Goal: Task Accomplishment & Management: Use online tool/utility

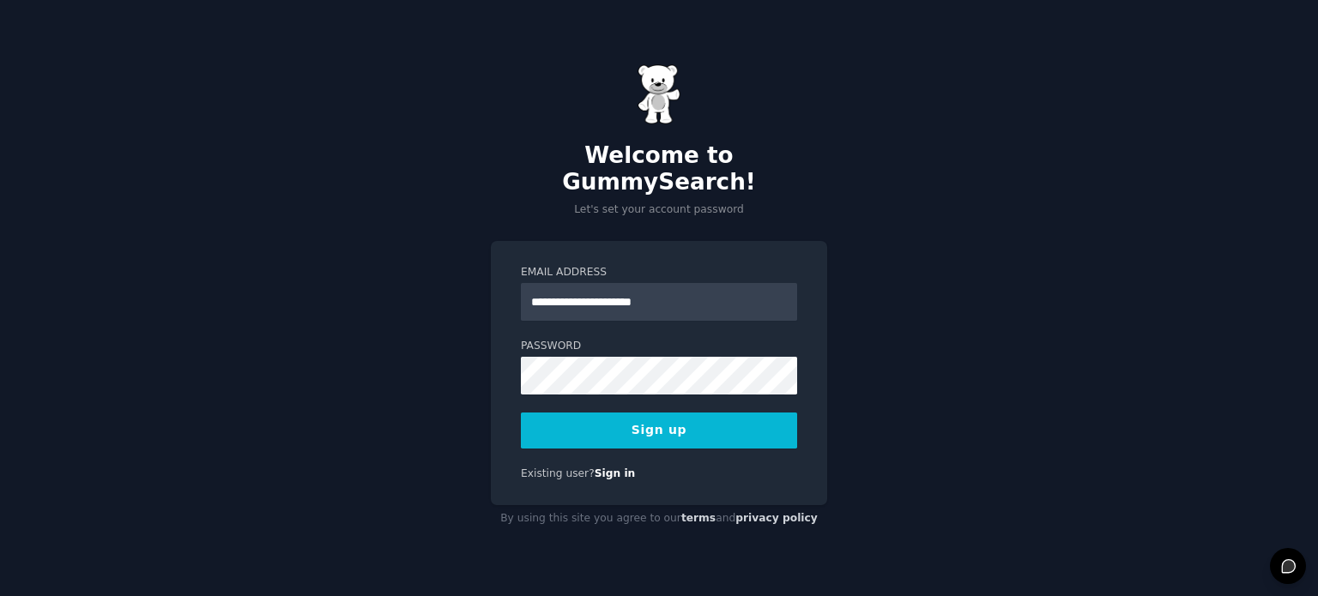
click at [608, 417] on button "Sign up" at bounding box center [659, 431] width 276 height 36
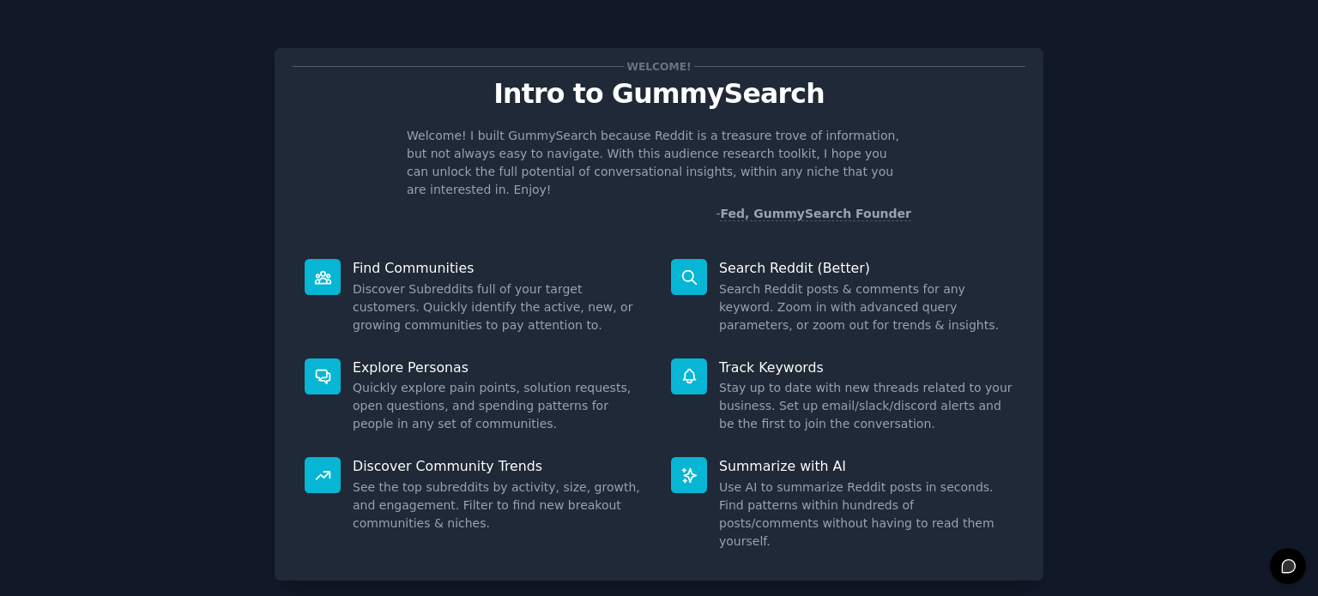
scroll to position [75, 0]
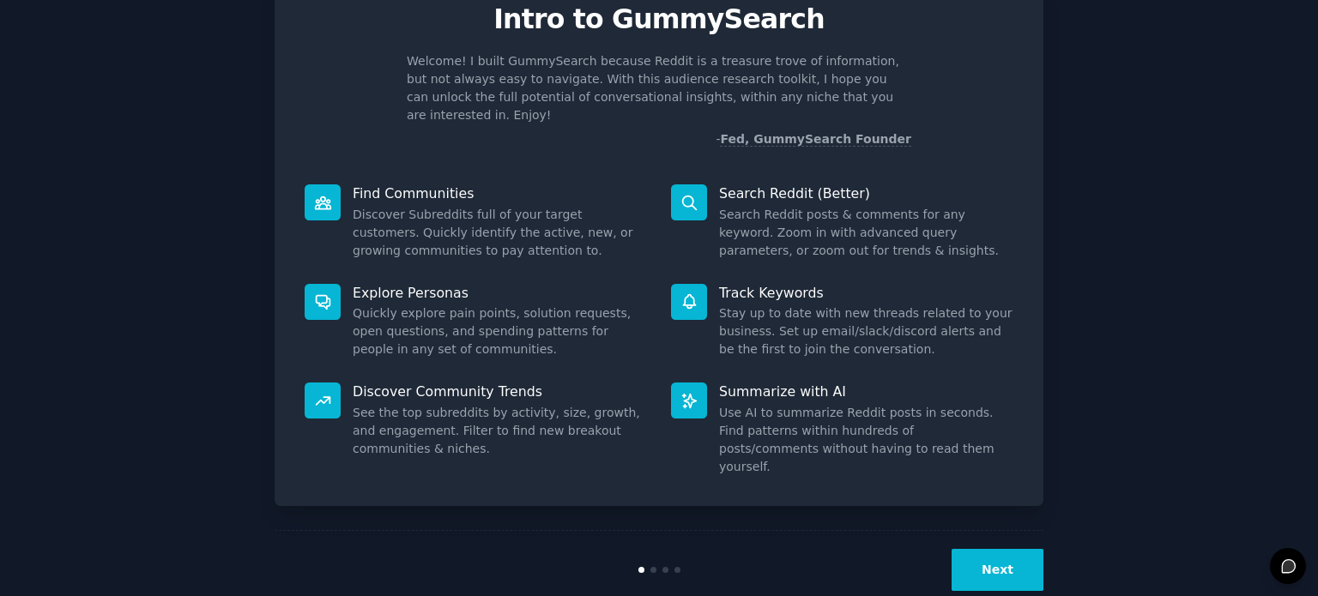
click at [992, 549] on button "Next" at bounding box center [998, 570] width 92 height 42
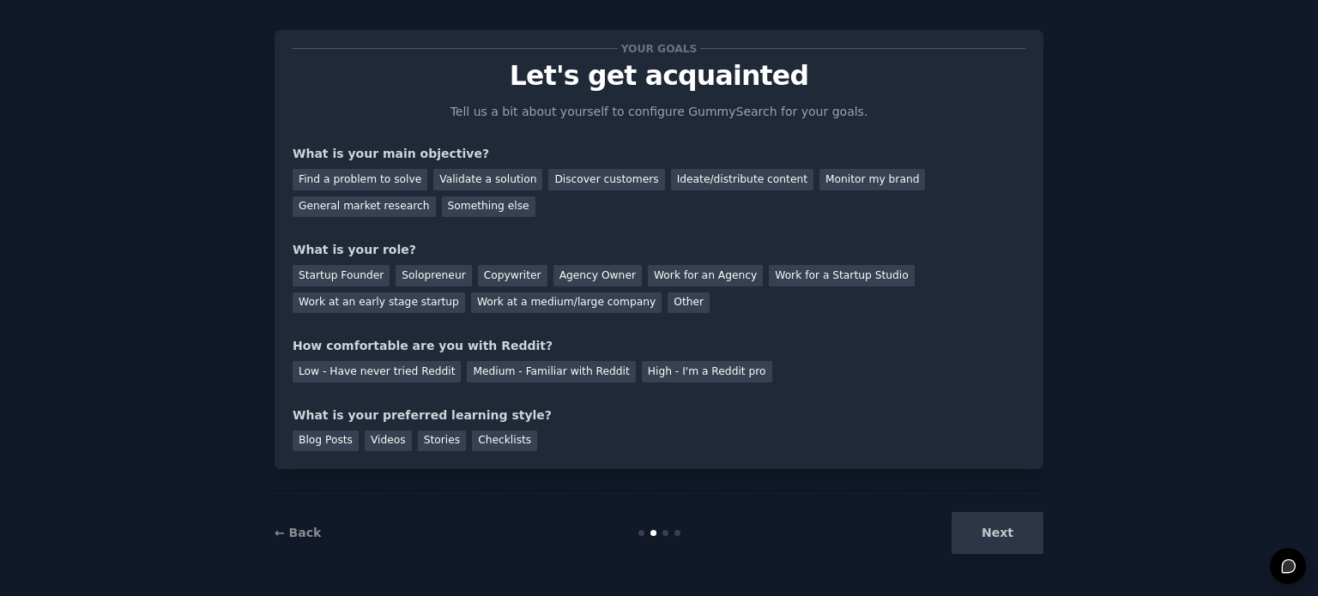
scroll to position [17, 0]
click at [992, 519] on div "Next" at bounding box center [915, 534] width 257 height 42
click at [999, 534] on div "Next" at bounding box center [915, 534] width 257 height 42
click at [580, 184] on div "Discover customers" at bounding box center [606, 180] width 116 height 21
click at [668, 298] on div "Other" at bounding box center [689, 303] width 42 height 21
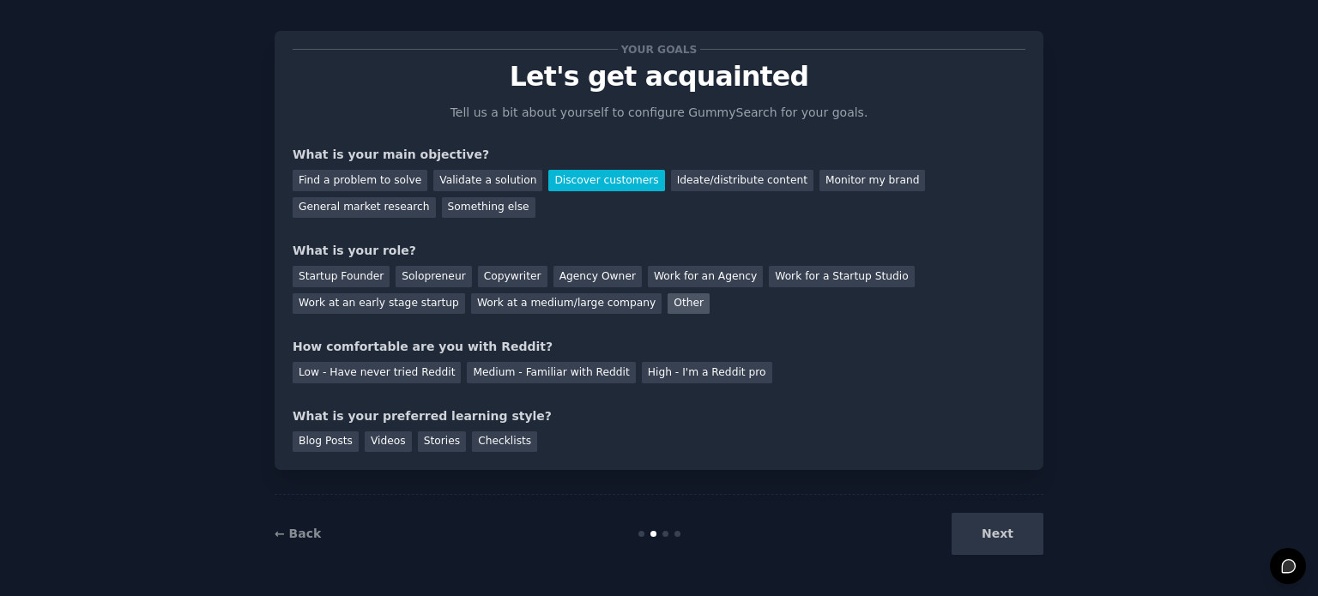
scroll to position [75, 0]
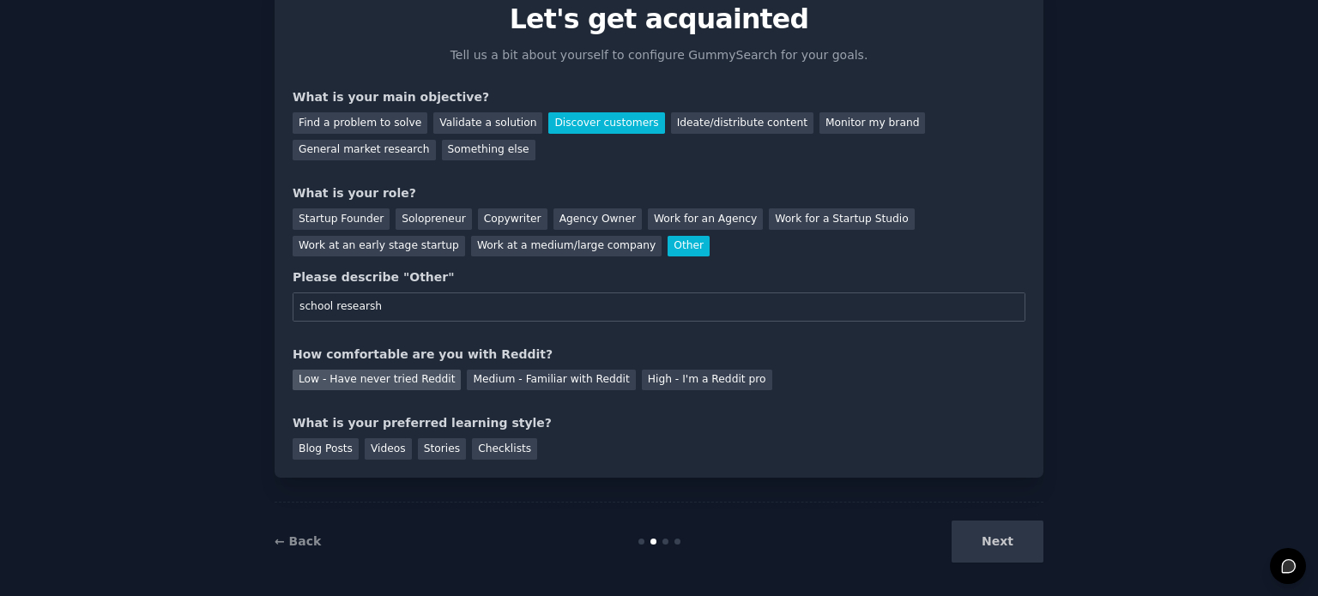
type input "school researsh"
click at [355, 384] on div "Low - Have never tried Reddit" at bounding box center [377, 380] width 168 height 21
click at [375, 452] on div "Videos" at bounding box center [388, 448] width 47 height 21
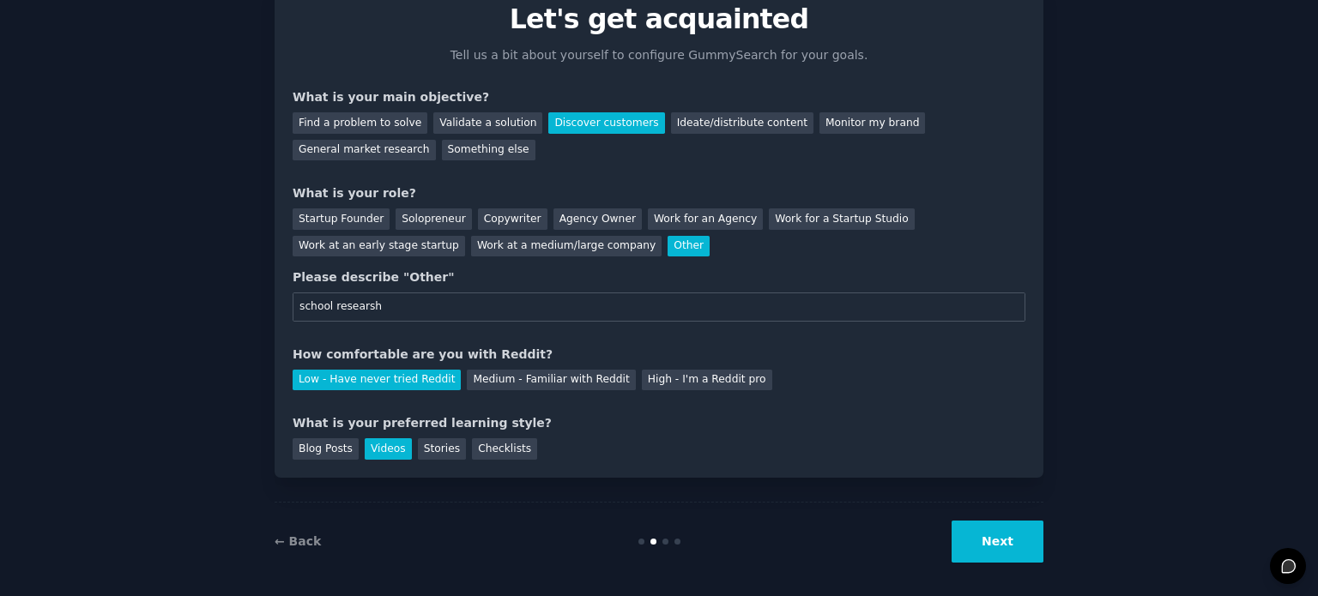
click at [1037, 548] on button "Next" at bounding box center [998, 542] width 92 height 42
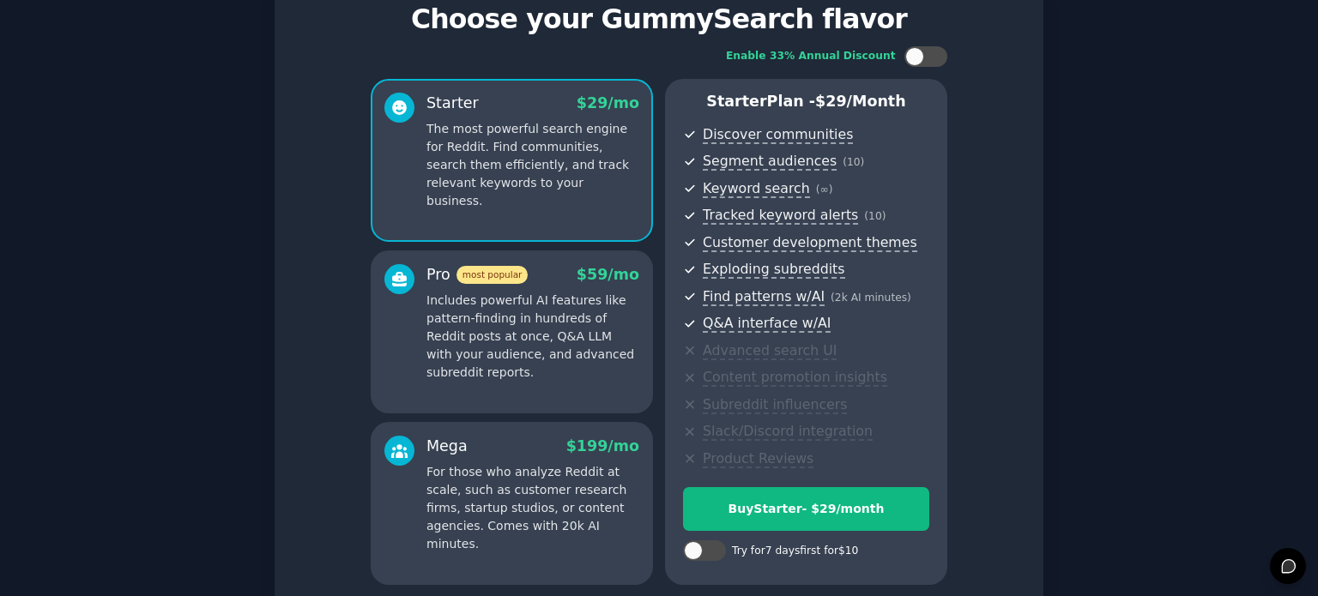
scroll to position [226, 0]
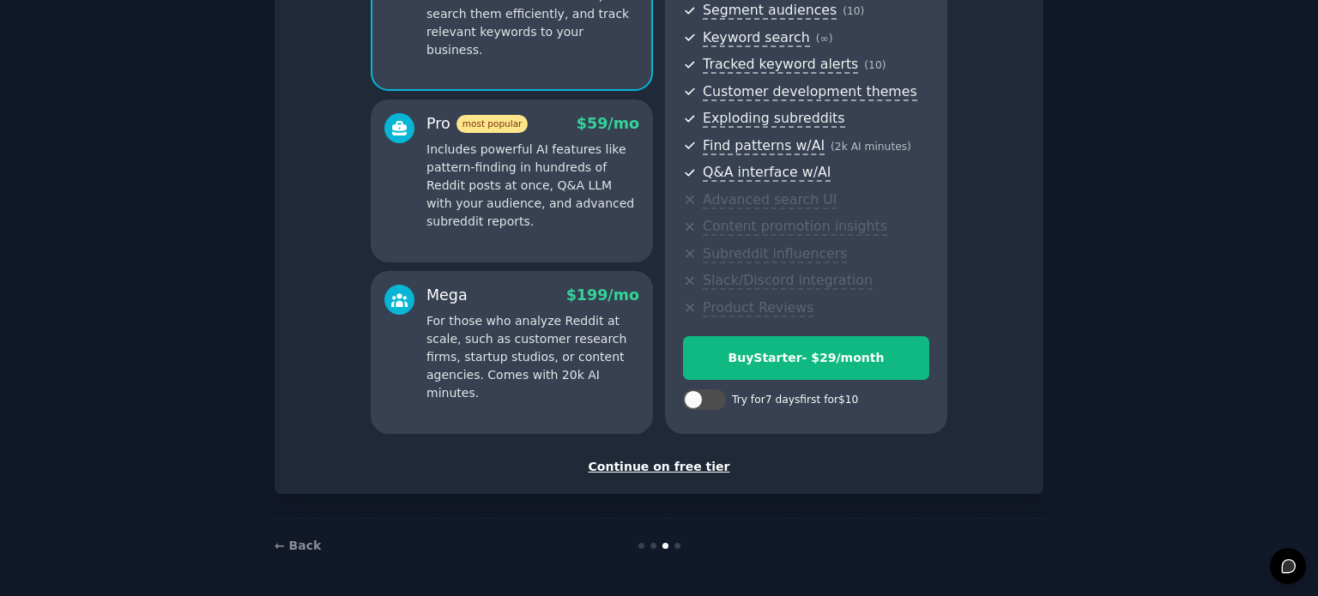
click at [649, 468] on div "Continue on free tier" at bounding box center [659, 467] width 733 height 18
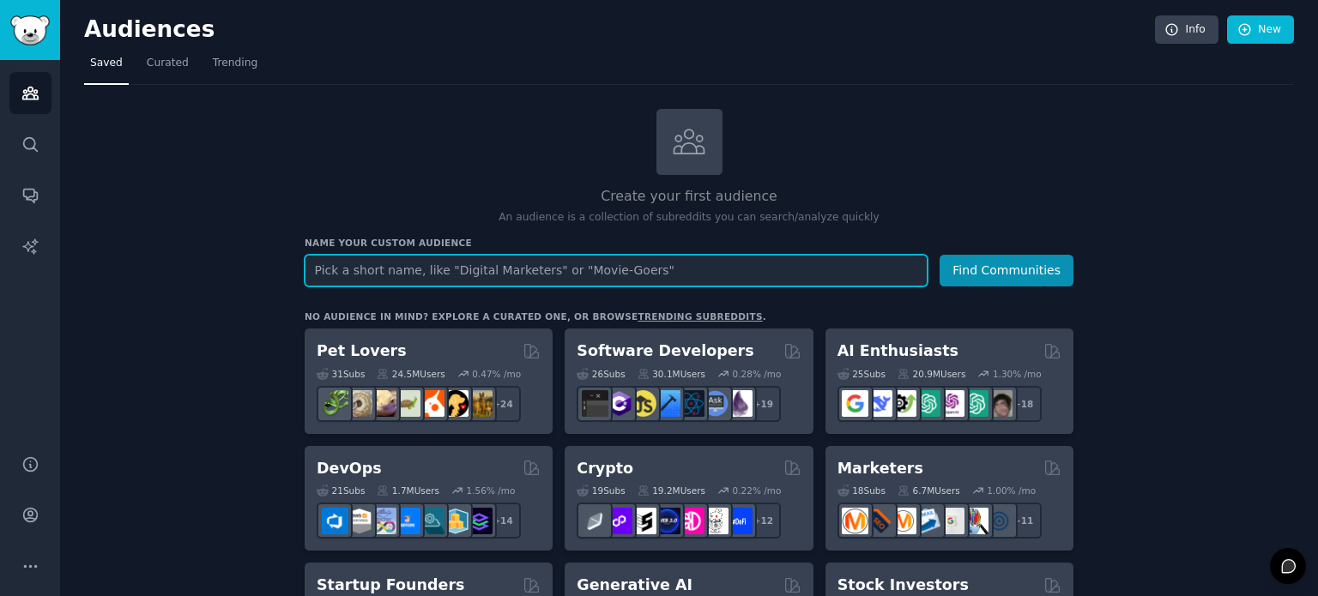
click at [563, 267] on input "text" at bounding box center [616, 271] width 623 height 32
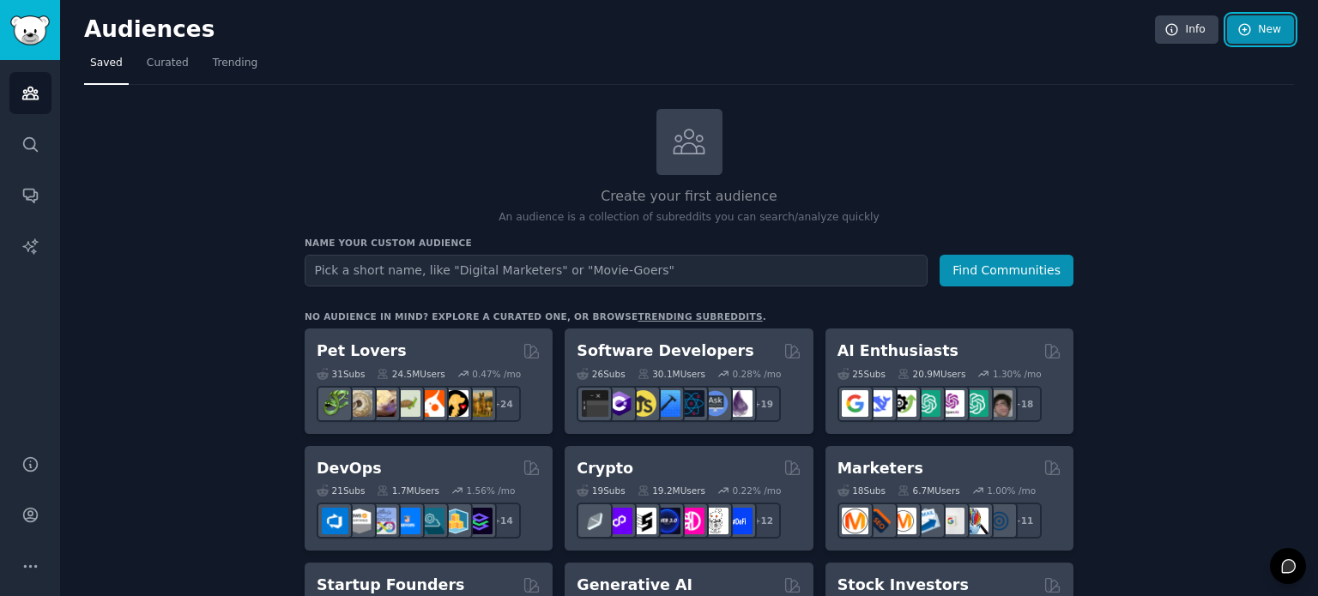
click at [1251, 25] on link "New" at bounding box center [1260, 29] width 67 height 29
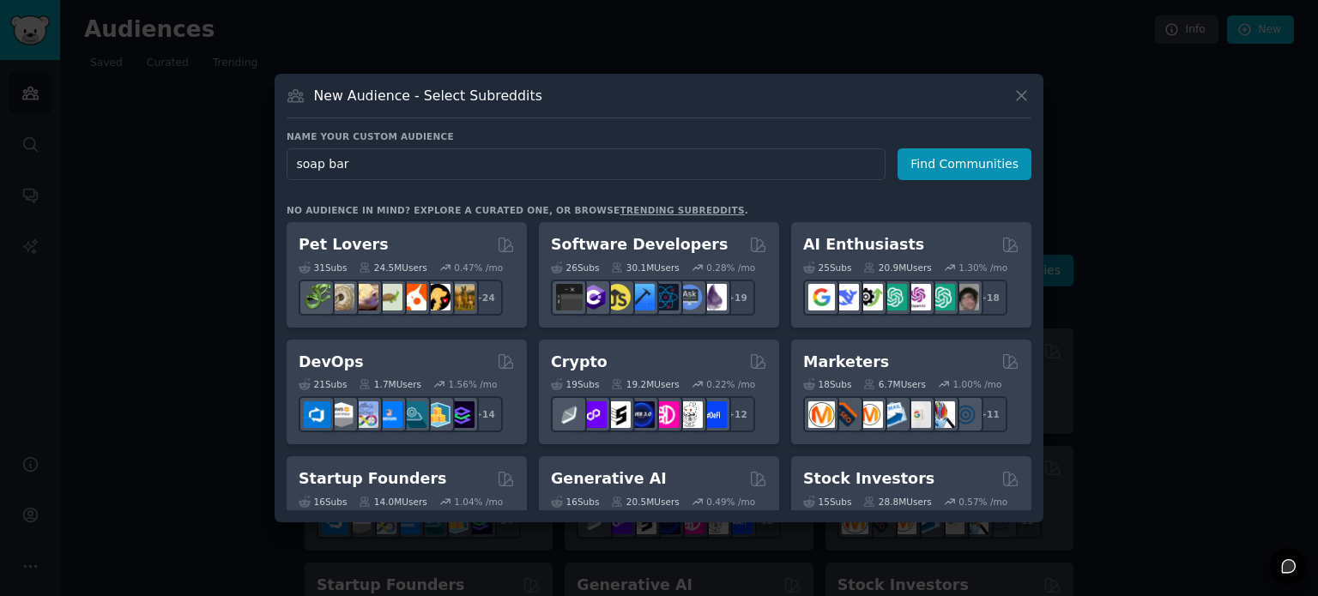
type input "soap bars"
click button "Find Communities" at bounding box center [965, 164] width 134 height 32
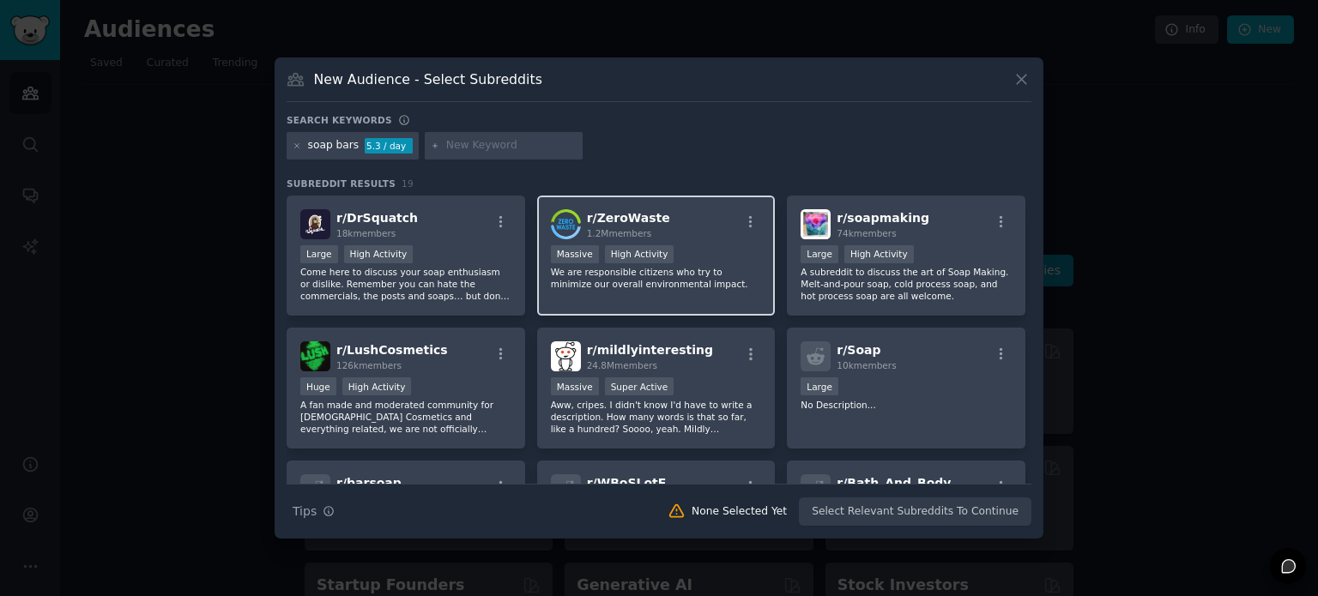
click at [674, 250] on div "Massive High Activity" at bounding box center [656, 255] width 211 height 21
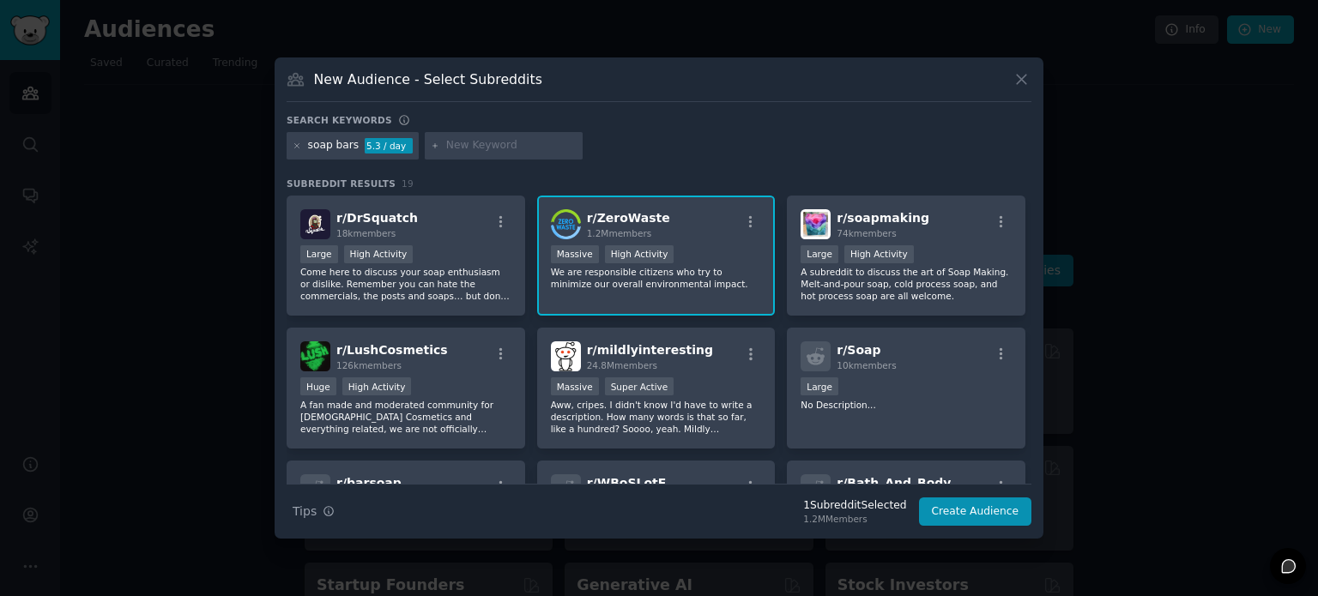
click at [474, 147] on input "text" at bounding box center [511, 145] width 130 height 15
click at [289, 146] on div "soap bars 5.3 / day" at bounding box center [353, 145] width 132 height 27
click at [295, 145] on icon at bounding box center [297, 146] width 9 height 9
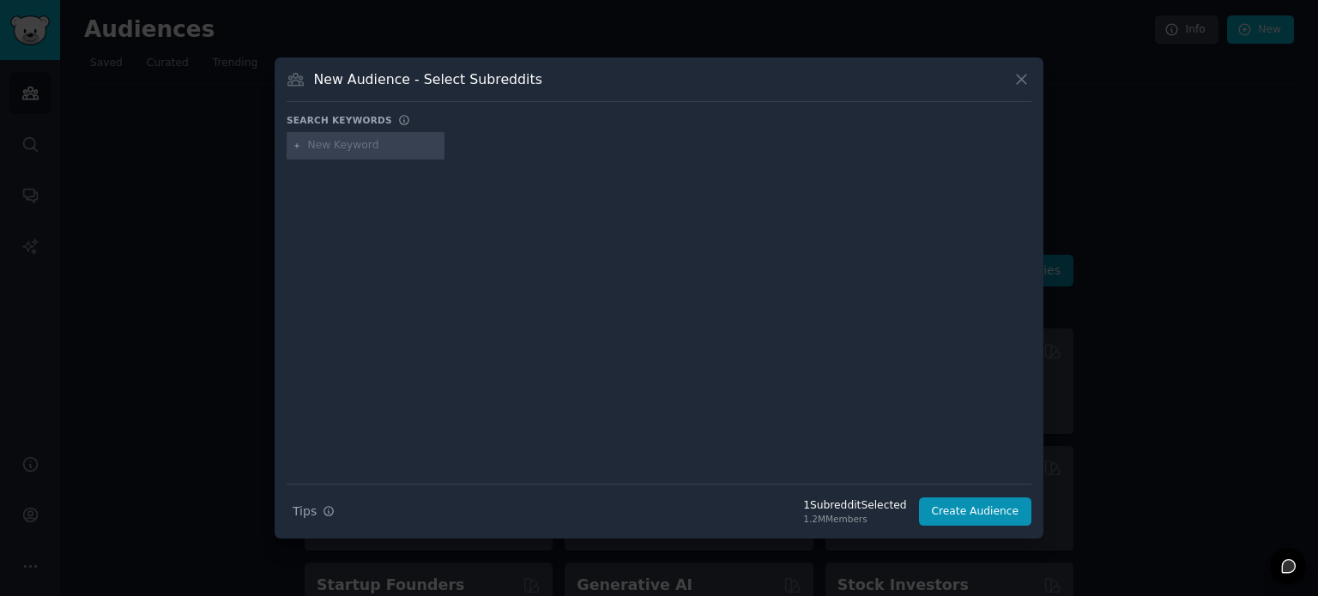
click at [362, 150] on input "text" at bounding box center [373, 145] width 130 height 15
type input "zero waste"
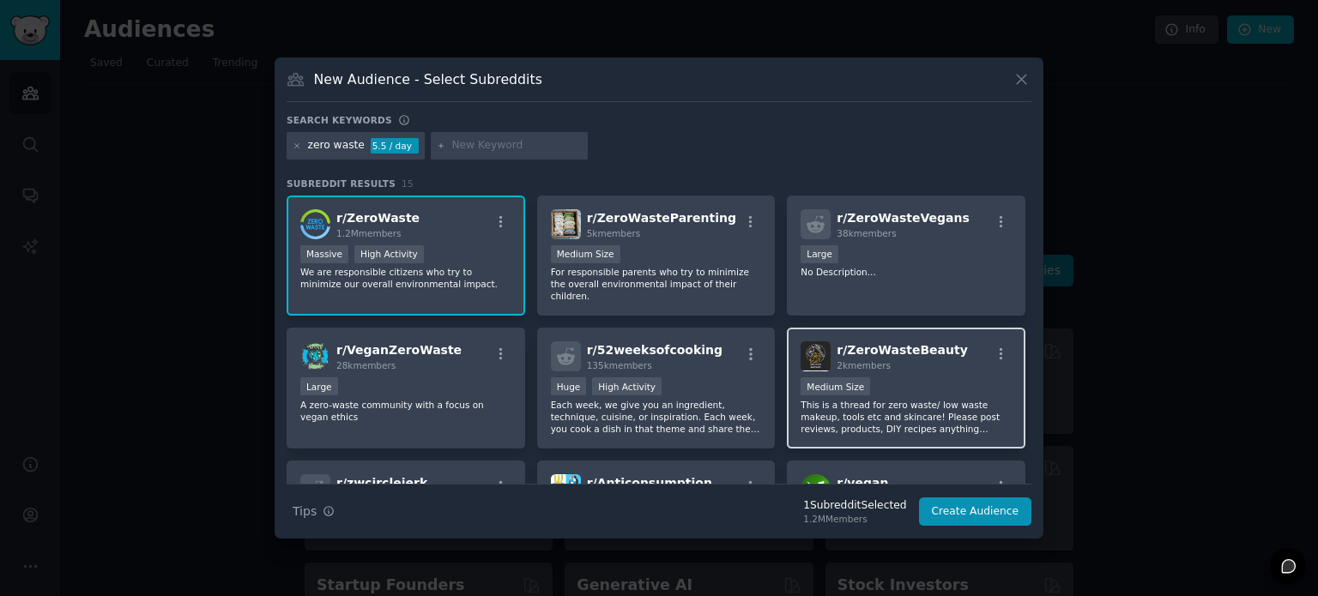
click at [906, 378] on div "Medium Size" at bounding box center [906, 388] width 211 height 21
click at [288, 147] on div "zero waste 5.5 / day" at bounding box center [356, 145] width 138 height 27
click at [299, 144] on icon at bounding box center [297, 146] width 9 height 9
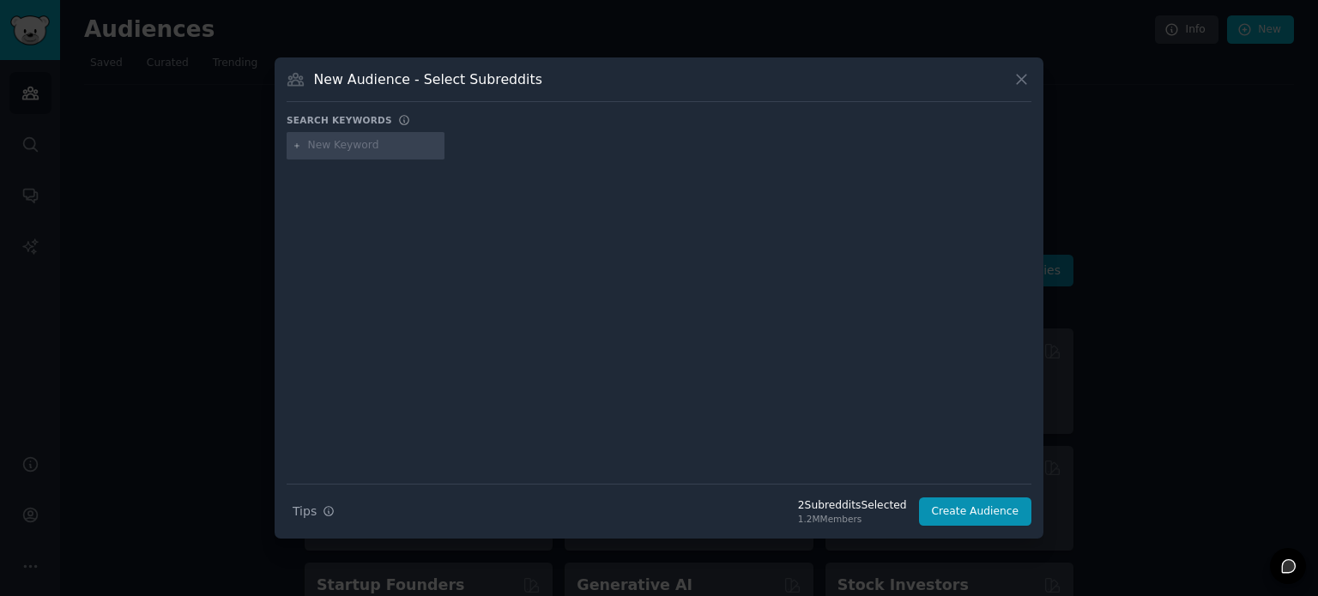
click at [346, 146] on input "text" at bounding box center [373, 145] width 130 height 15
type input "shaving"
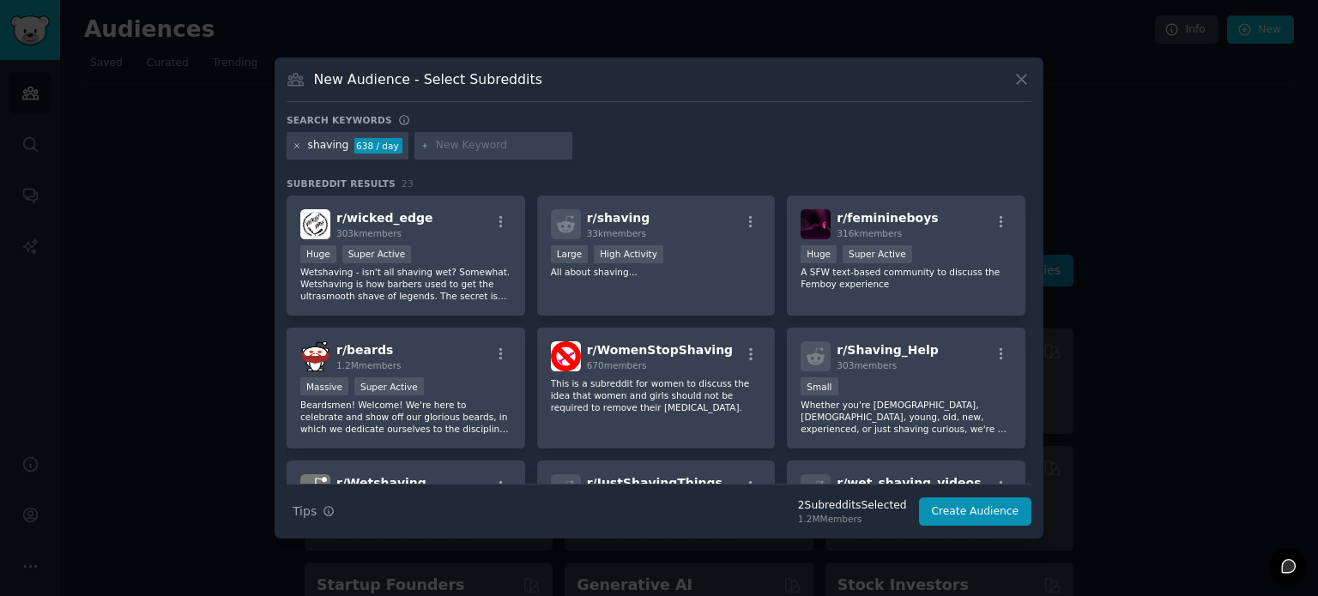
click at [298, 147] on icon at bounding box center [297, 145] width 4 height 4
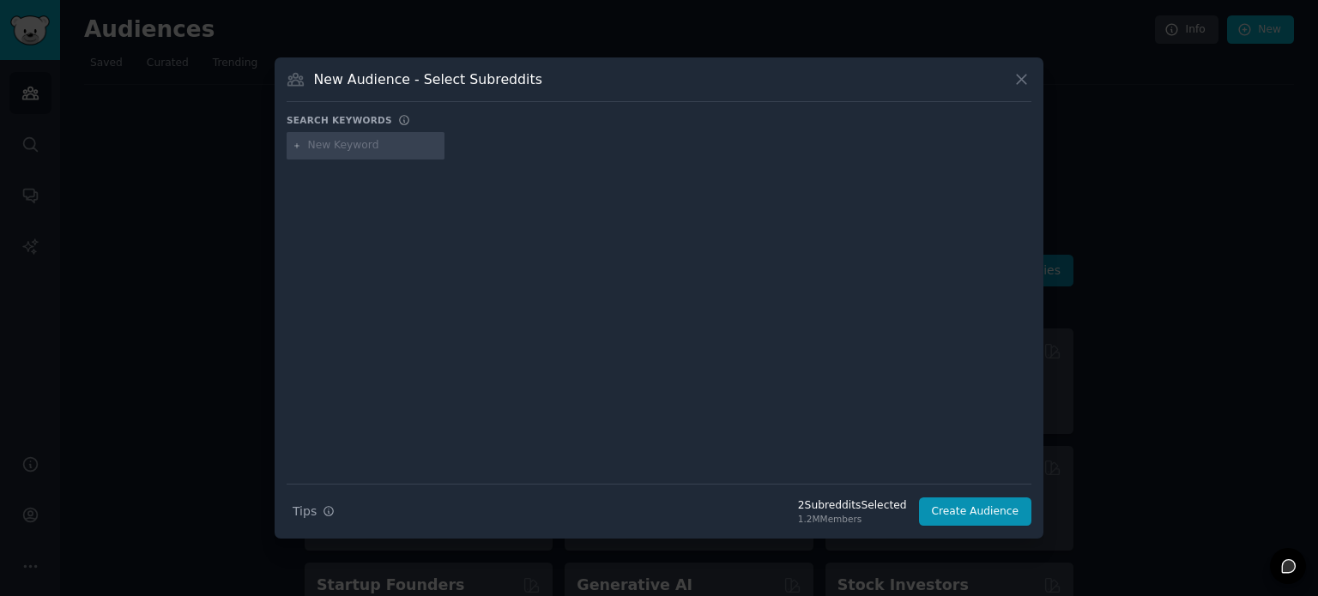
click at [381, 144] on input "text" at bounding box center [373, 145] width 130 height 15
type input "hygiene"
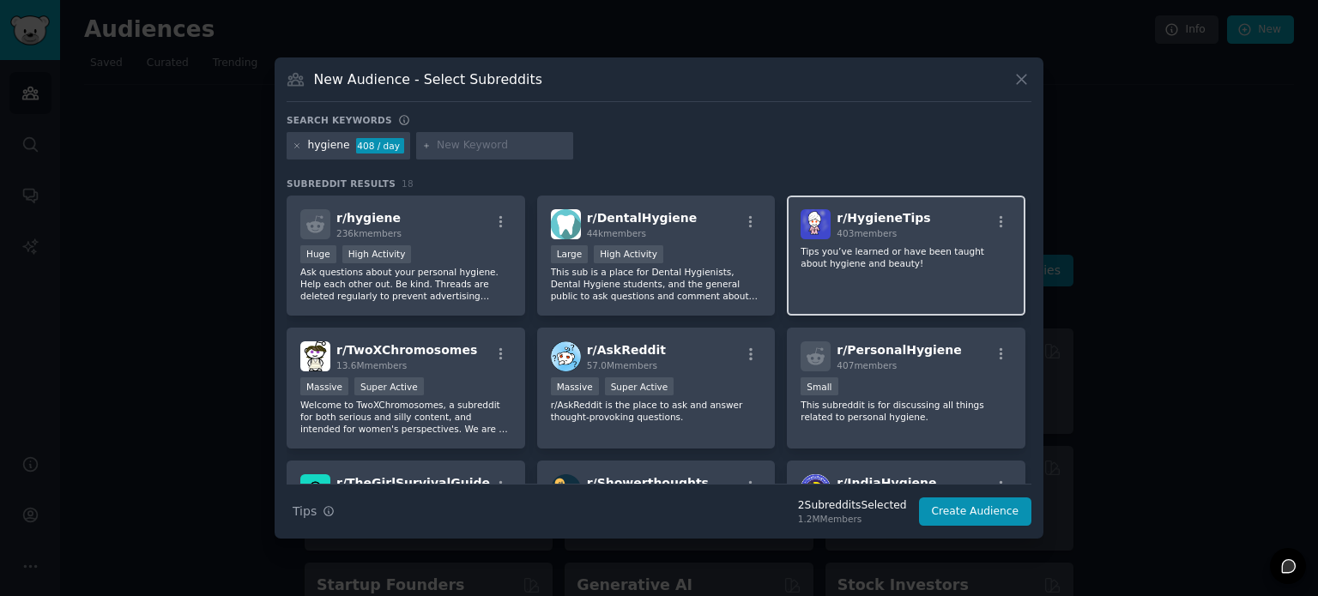
click at [913, 265] on p "Tips you’ve learned or have been taught about hygiene and beauty!" at bounding box center [906, 257] width 211 height 24
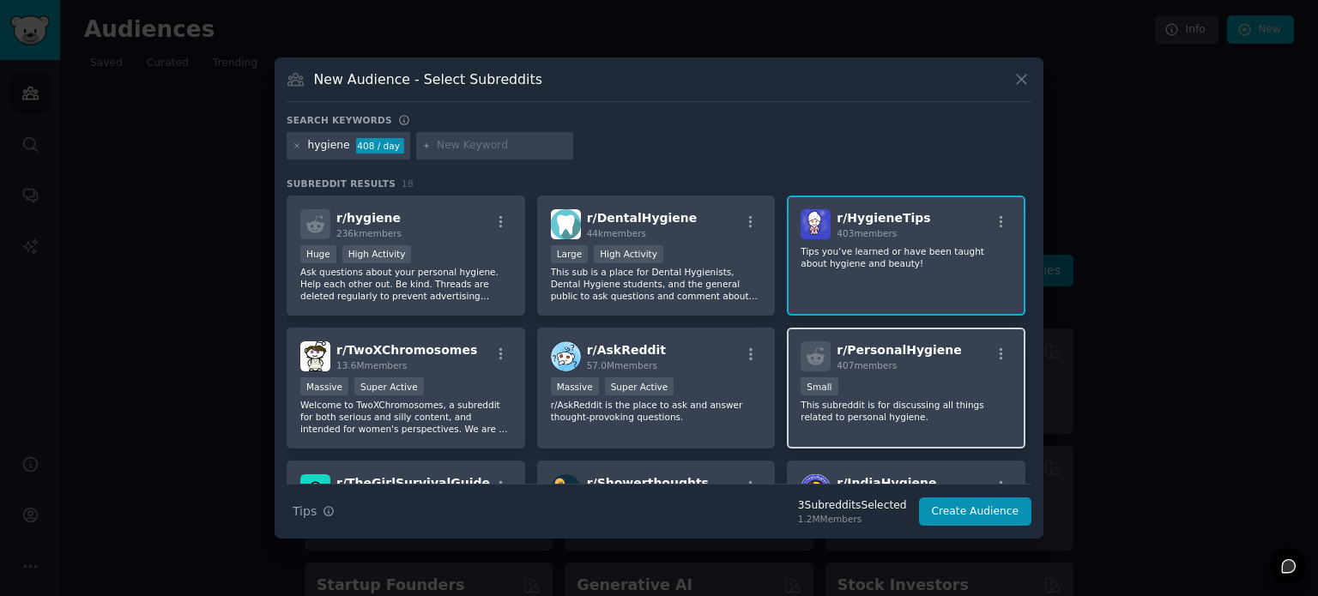
click at [865, 378] on div "100 - 1000 members Small" at bounding box center [906, 388] width 211 height 21
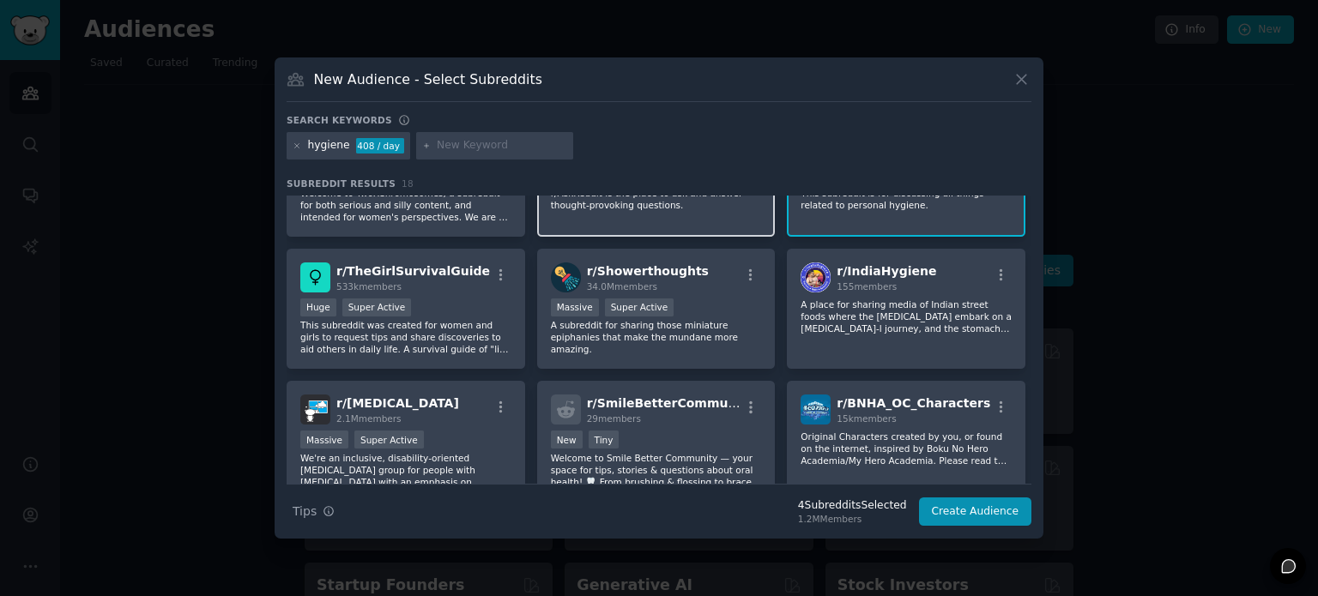
scroll to position [223, 0]
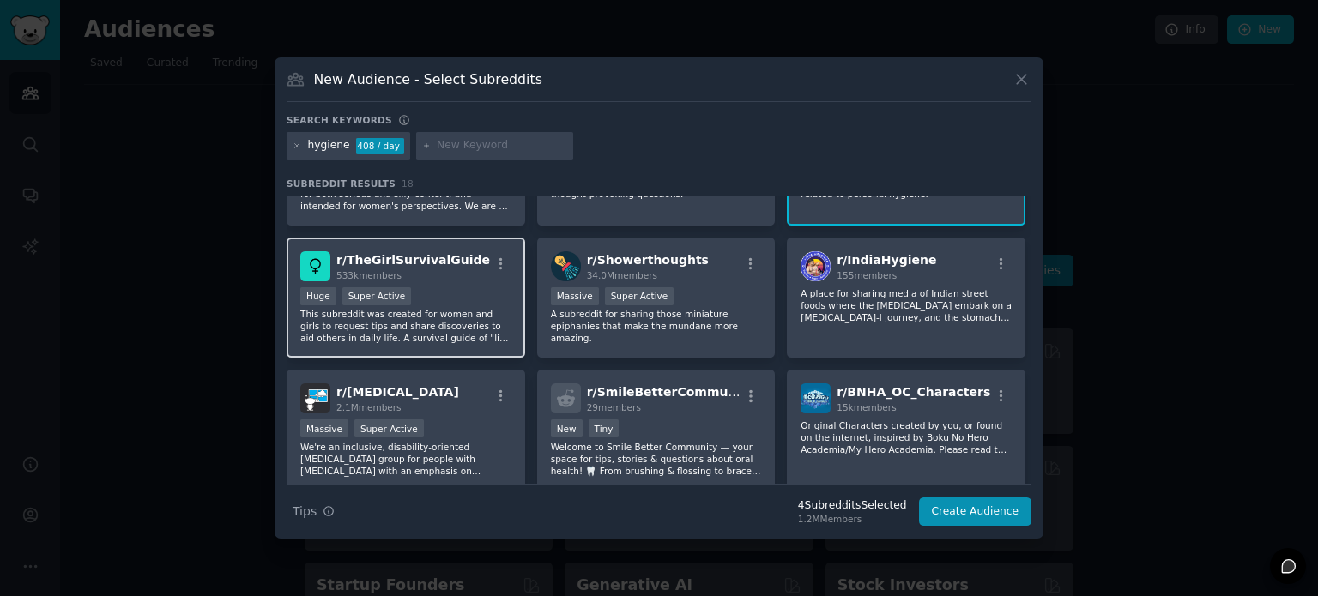
click at [410, 311] on p "This subreddit was created for women and girls to request tips and share discov…" at bounding box center [405, 326] width 211 height 36
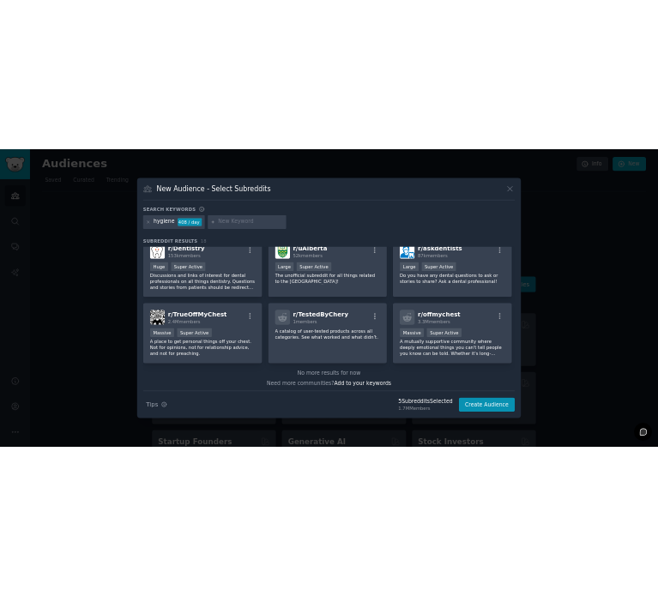
scroll to position [0, 0]
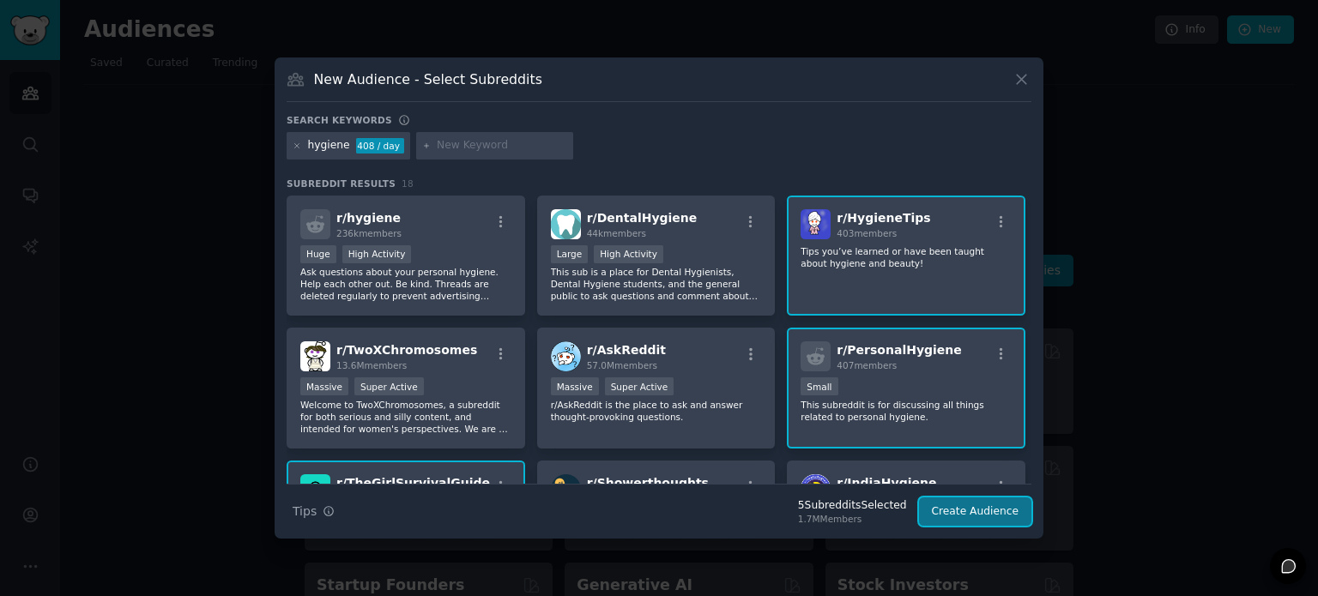
click at [976, 507] on button "Create Audience" at bounding box center [975, 512] width 113 height 29
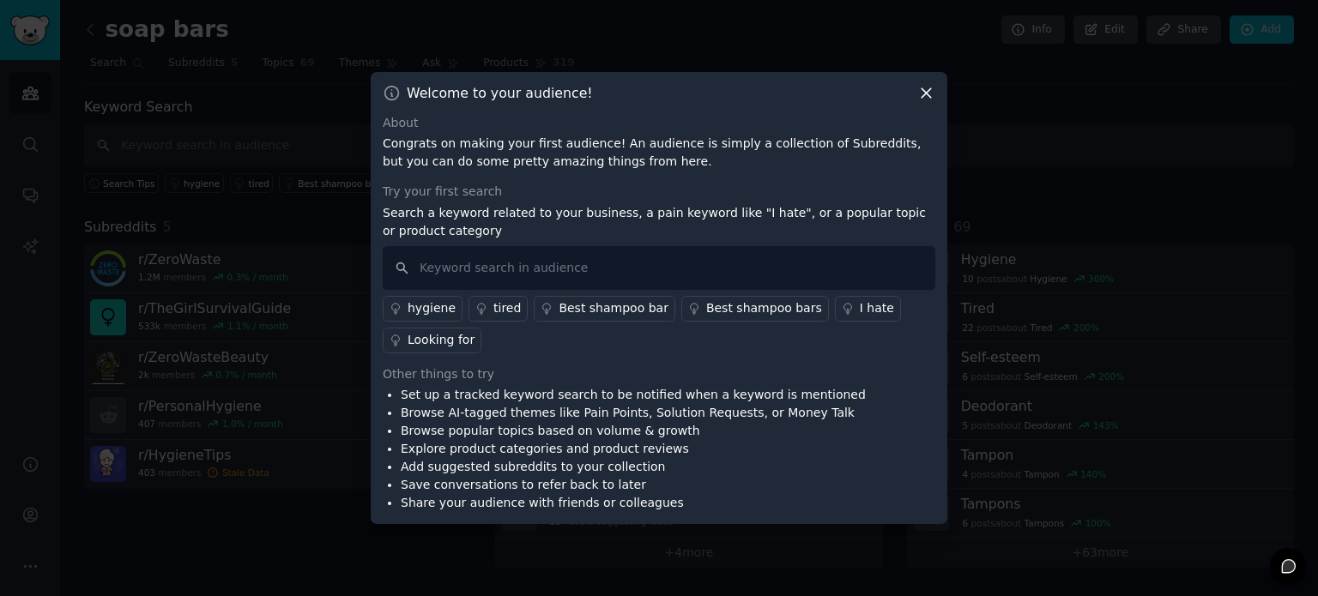
click at [751, 308] on div "Best shampoo bars" at bounding box center [764, 308] width 116 height 18
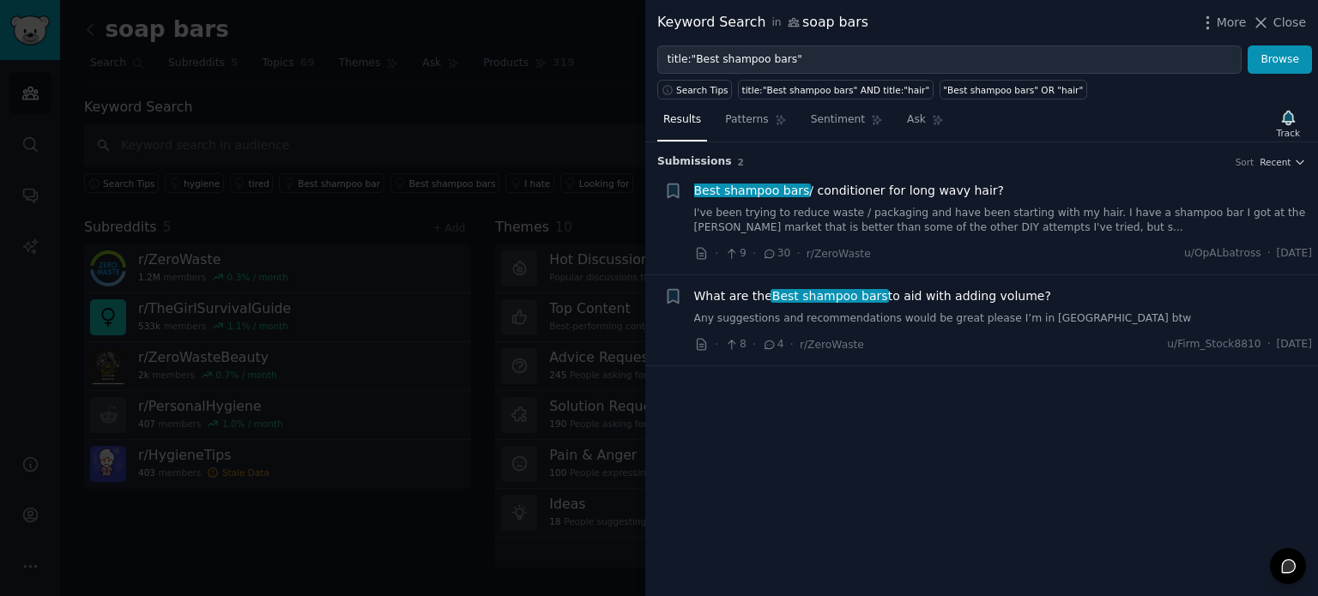
click at [541, 135] on div at bounding box center [659, 298] width 1318 height 596
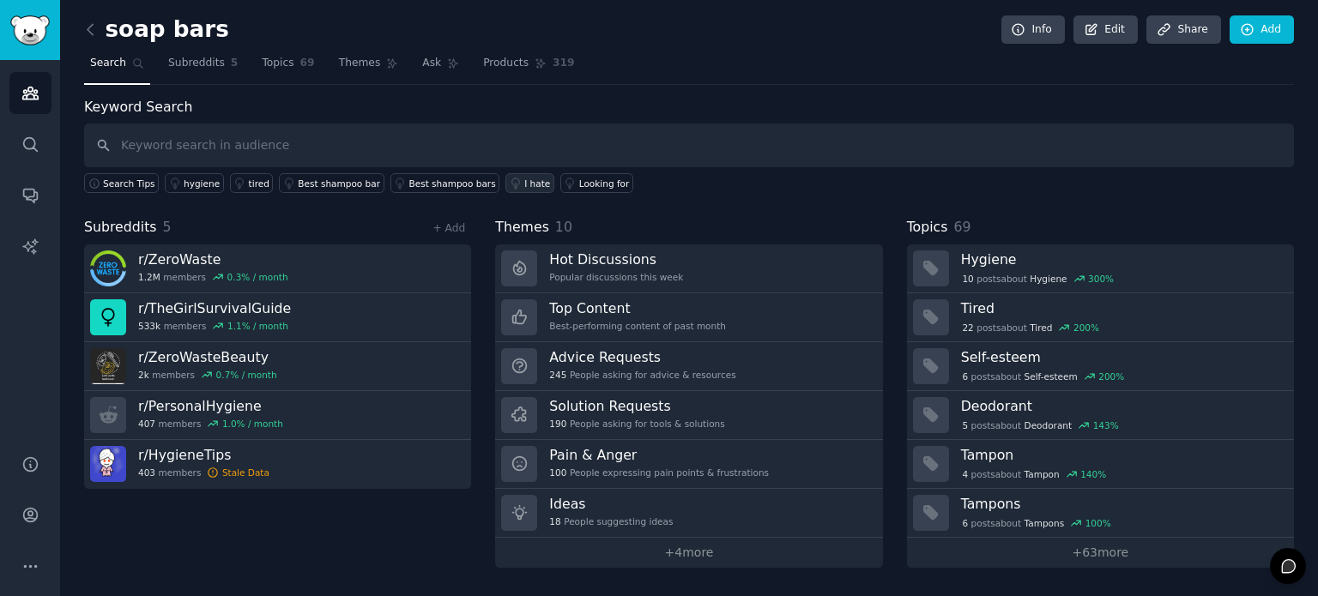
click at [524, 184] on div "I hate" at bounding box center [537, 184] width 26 height 12
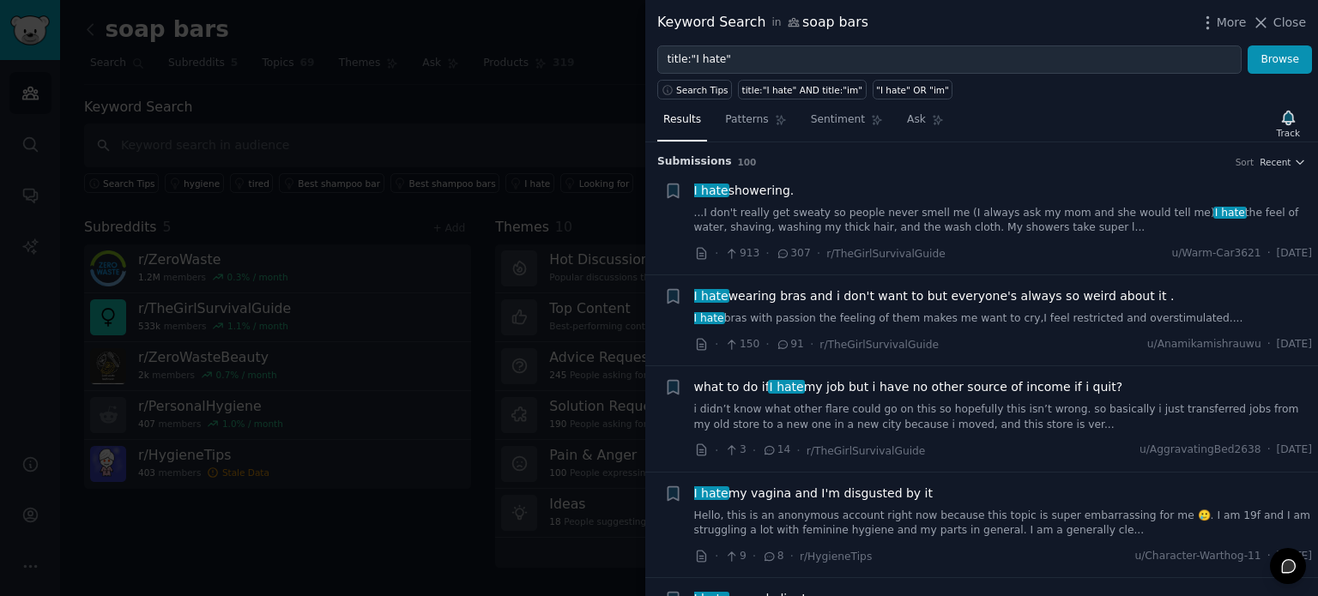
click at [590, 133] on div at bounding box center [659, 298] width 1318 height 596
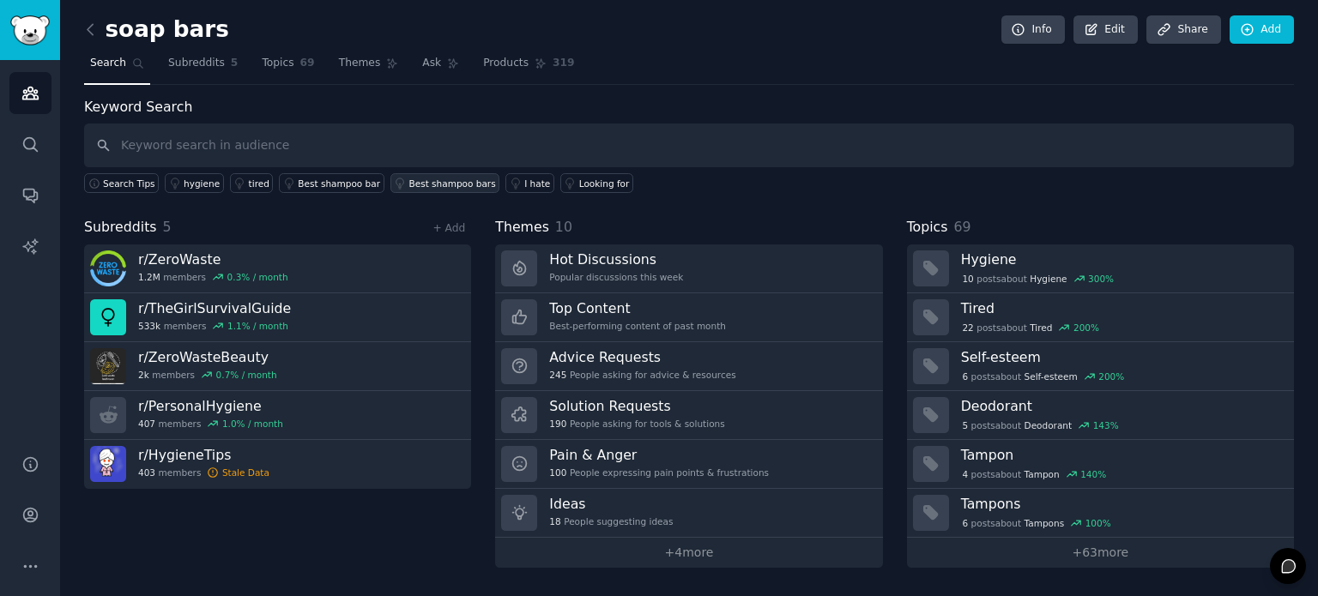
click at [411, 187] on div "Best shampoo bars" at bounding box center [452, 184] width 87 height 12
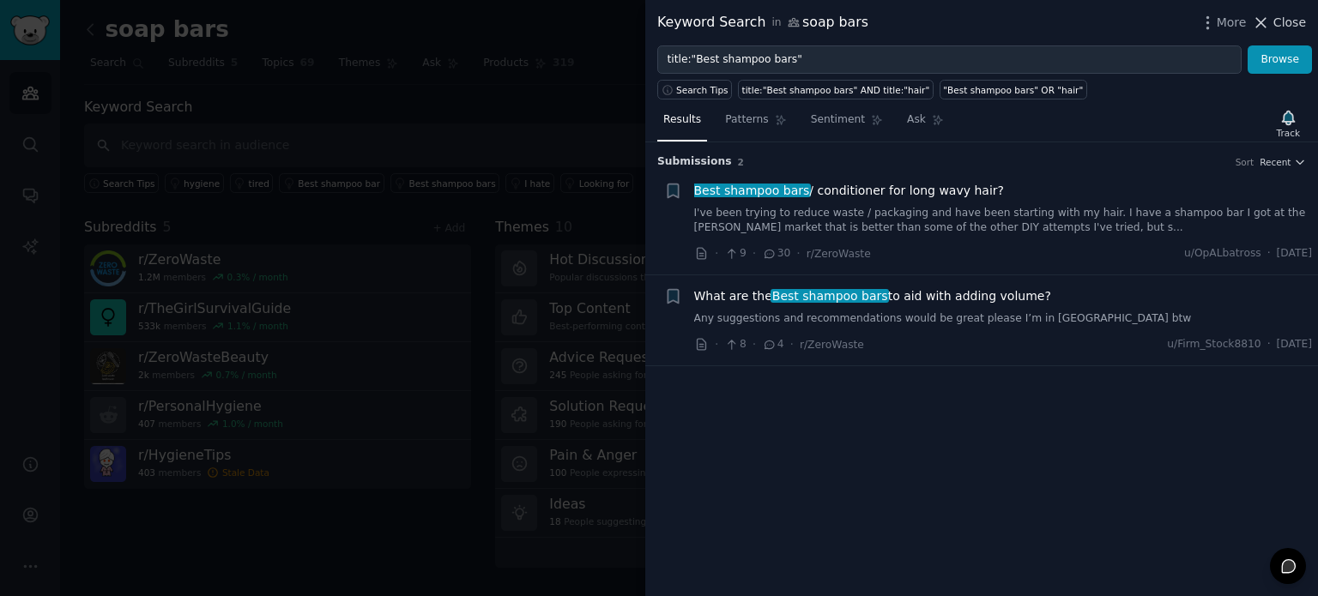
click at [1291, 20] on span "Close" at bounding box center [1289, 23] width 33 height 18
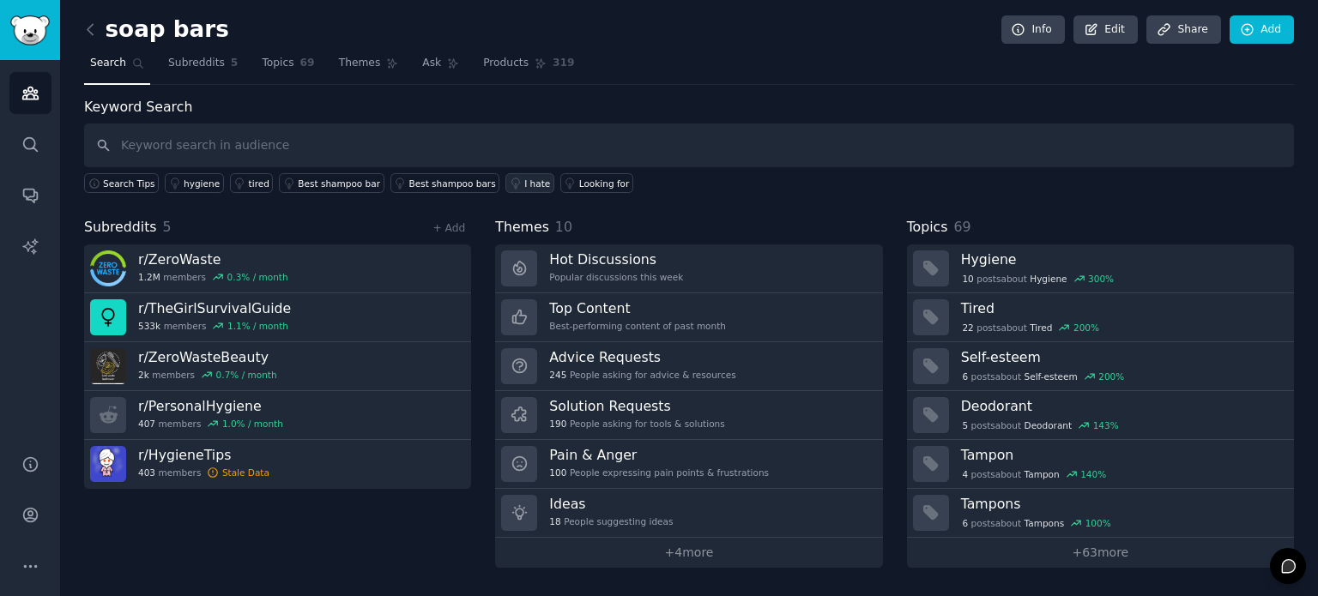
click at [524, 180] on div "I hate" at bounding box center [537, 184] width 26 height 12
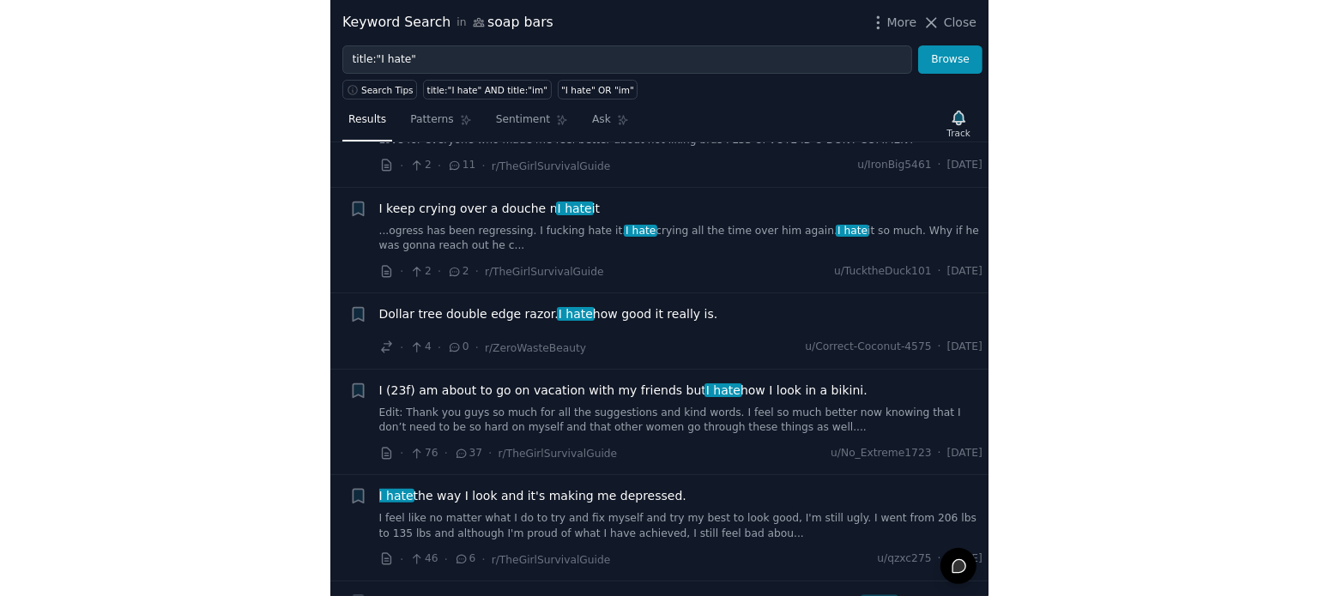
scroll to position [1404, 0]
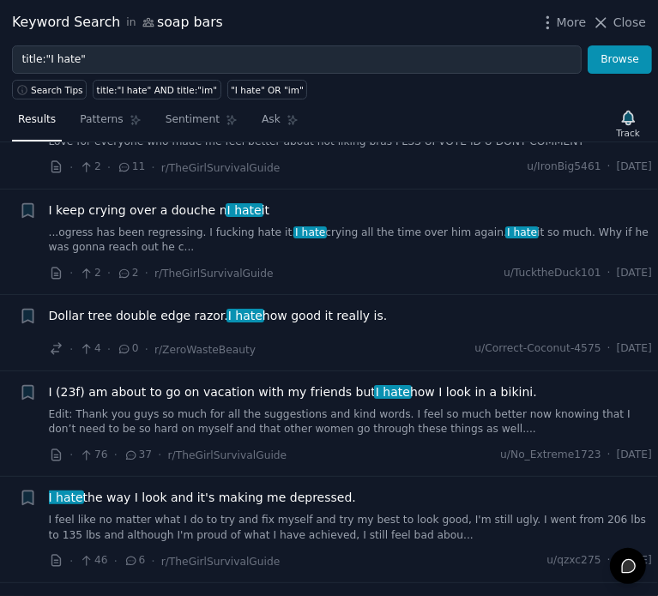
click at [447, 181] on li "+ Good sports bra/bralletes Recs cuz I hate bras Love for everyone who made me …" at bounding box center [329, 144] width 658 height 90
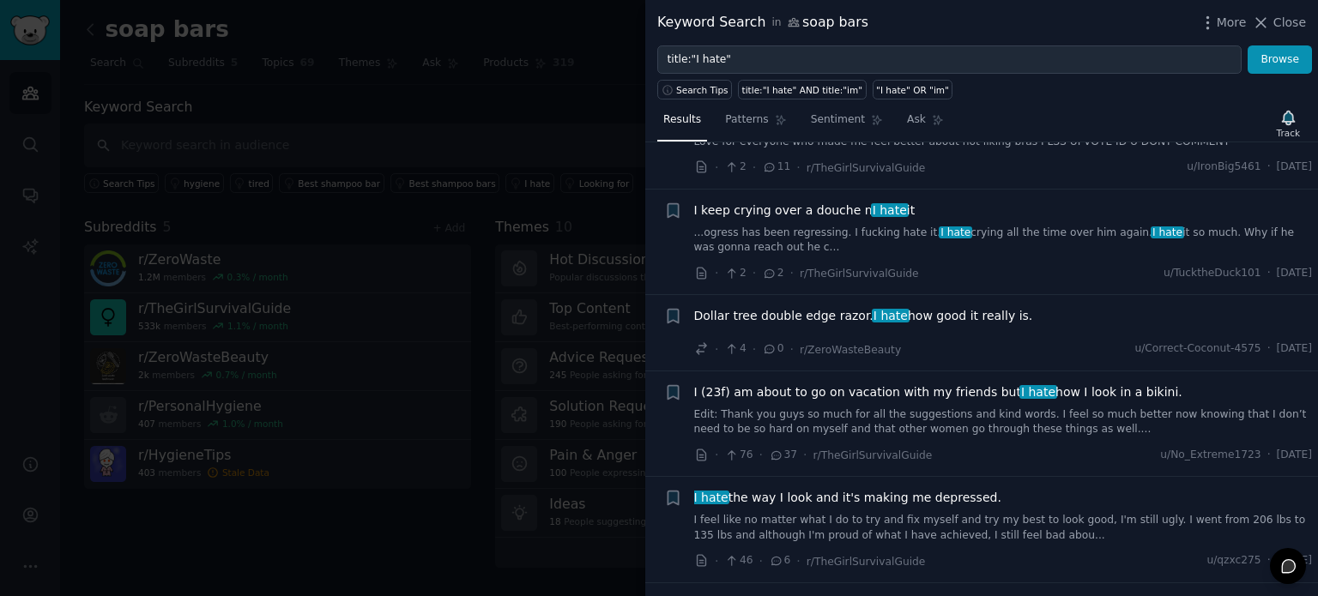
click at [1275, 26] on button "Close" at bounding box center [1279, 23] width 54 height 18
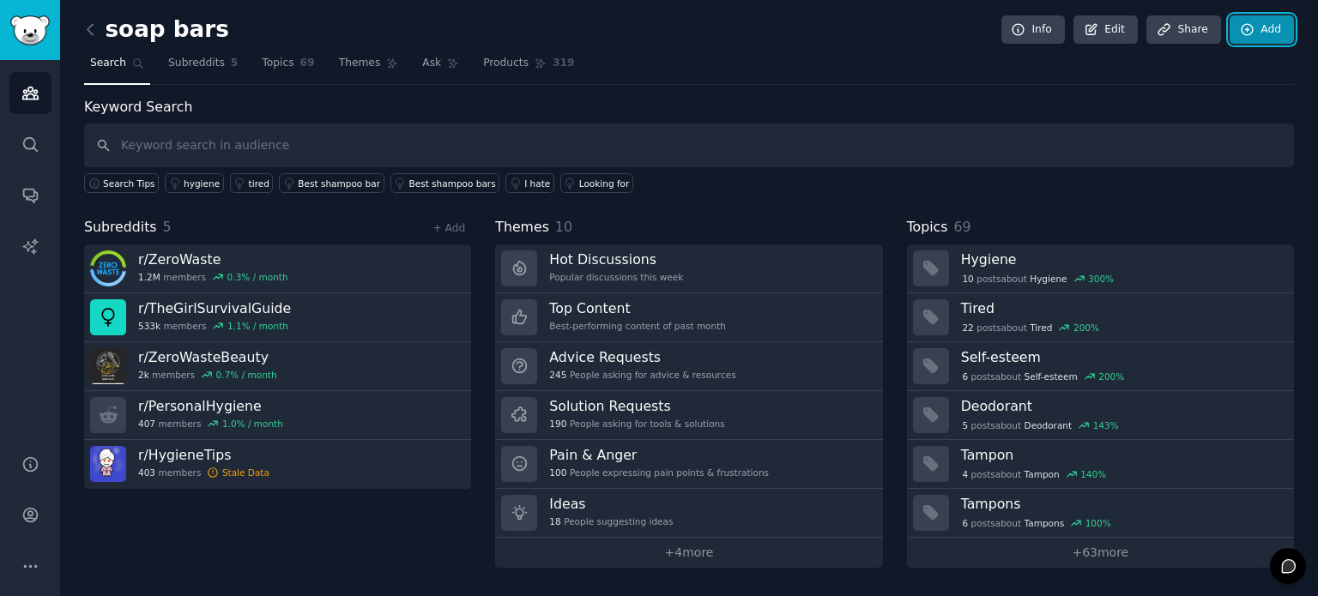
click at [1252, 39] on link "Add" at bounding box center [1262, 29] width 64 height 29
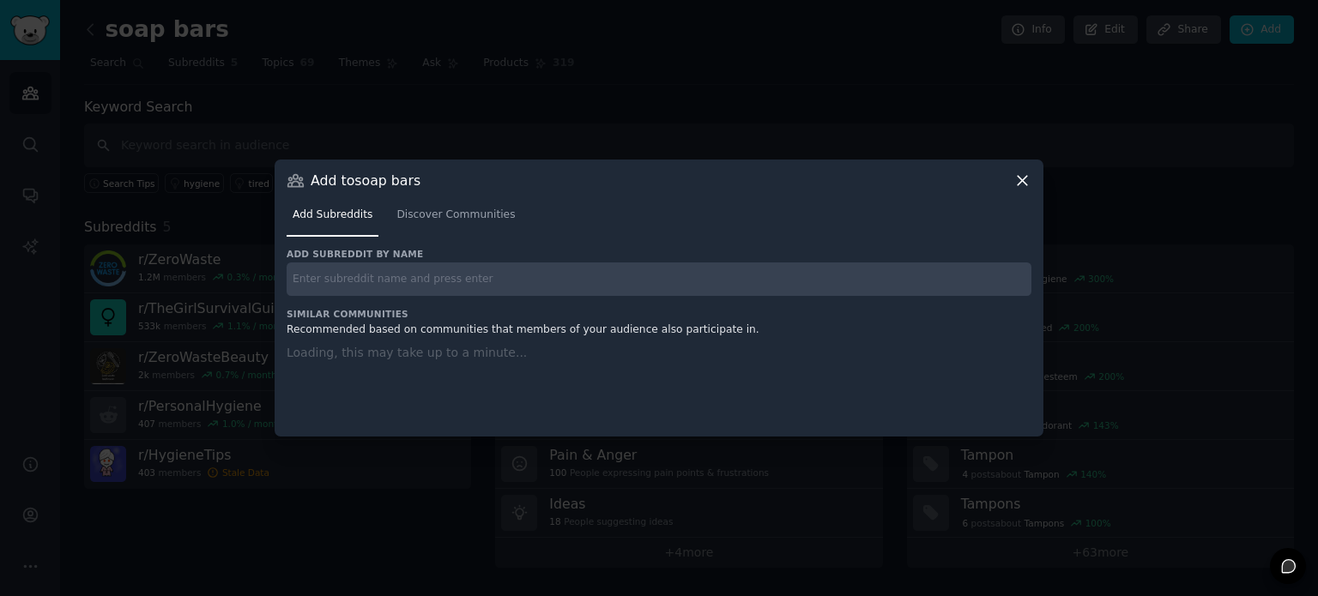
click at [387, 281] on input "text" at bounding box center [659, 279] width 745 height 33
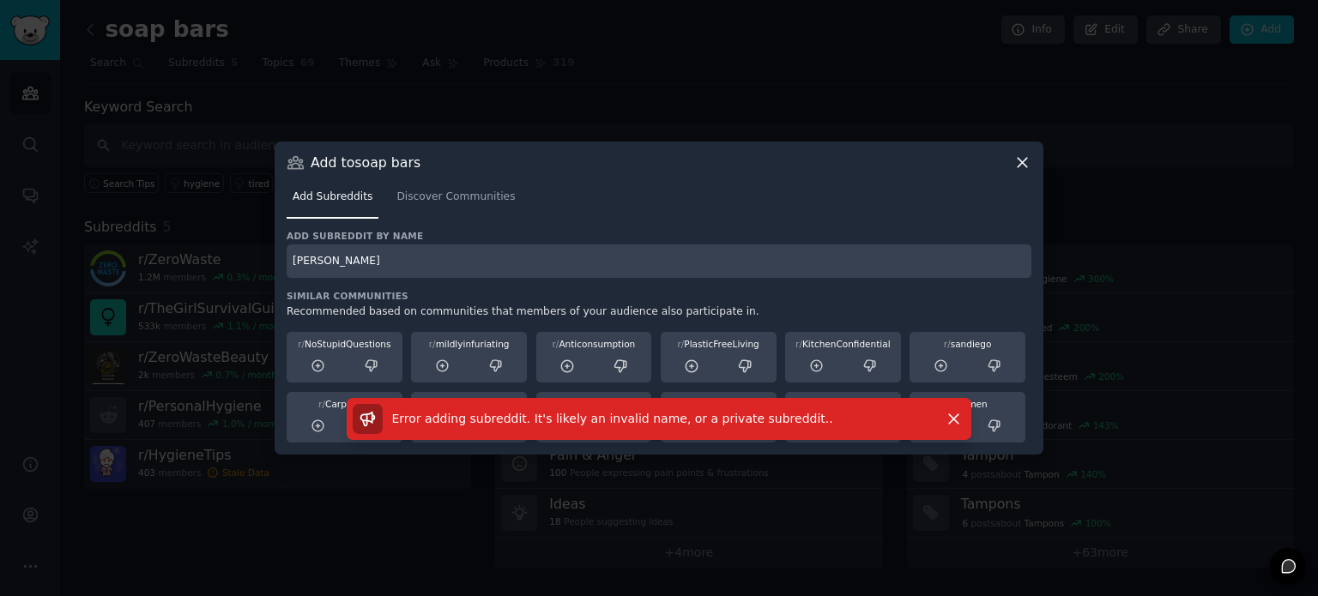
click at [341, 268] on input "[PERSON_NAME]" at bounding box center [659, 261] width 745 height 33
type input "r"
type input "[PERSON_NAME] bumps"
click at [370, 265] on input "[PERSON_NAME] bumps" at bounding box center [659, 261] width 745 height 33
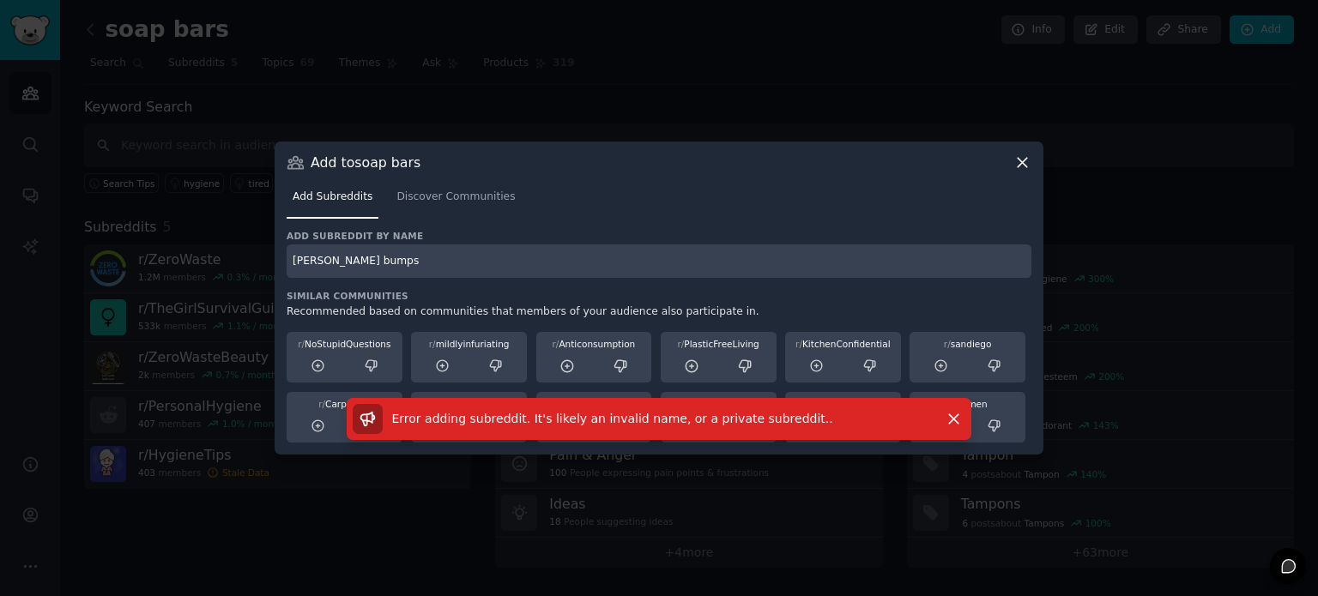
click at [370, 265] on input "[PERSON_NAME] bumps" at bounding box center [659, 261] width 745 height 33
click at [1017, 165] on icon at bounding box center [1022, 163] width 18 height 18
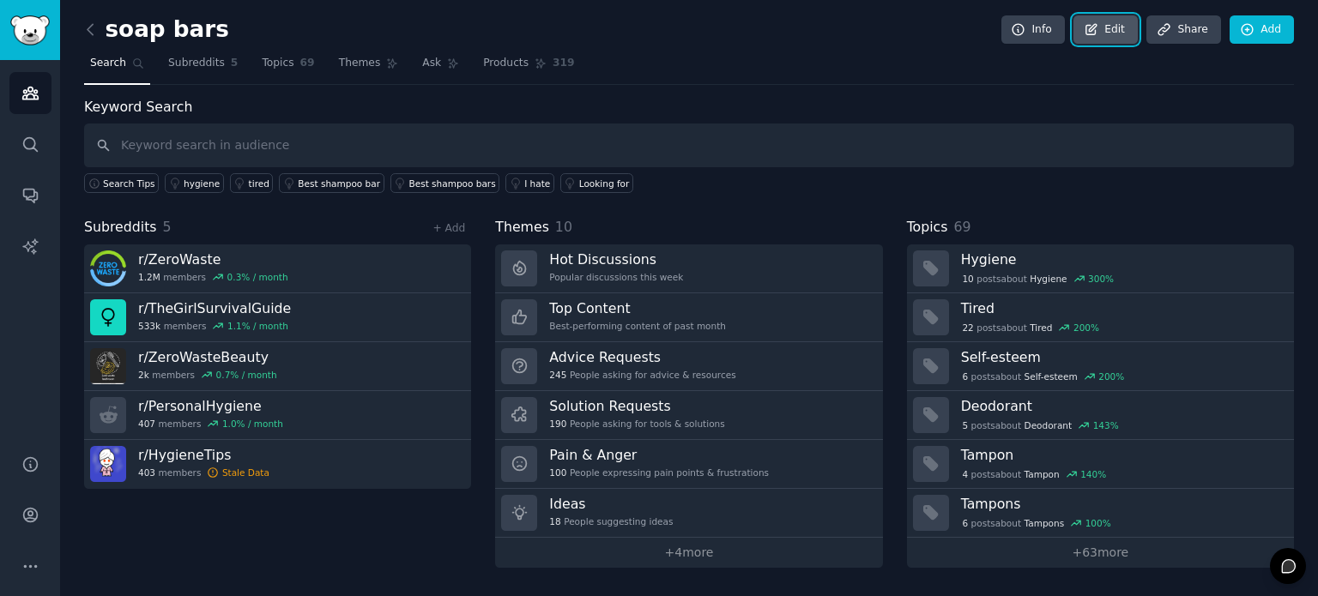
click at [1113, 32] on link "Edit" at bounding box center [1105, 29] width 64 height 29
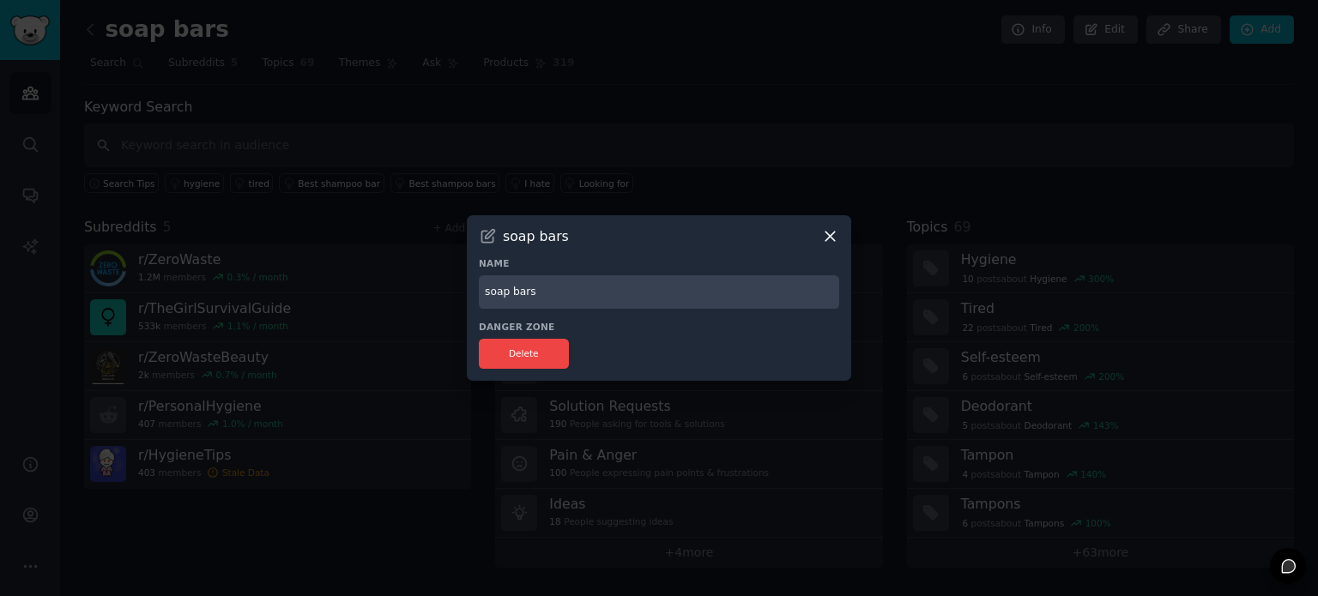
click at [827, 233] on icon at bounding box center [829, 237] width 9 height 9
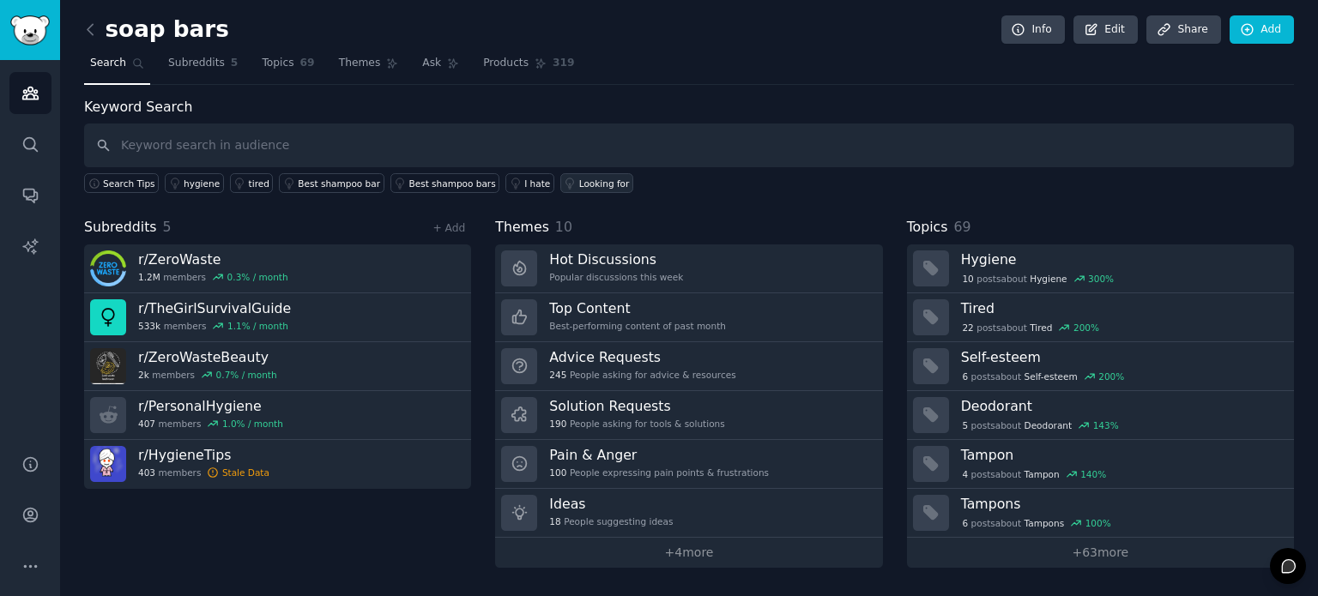
click at [568, 188] on link "Looking for" at bounding box center [596, 183] width 73 height 20
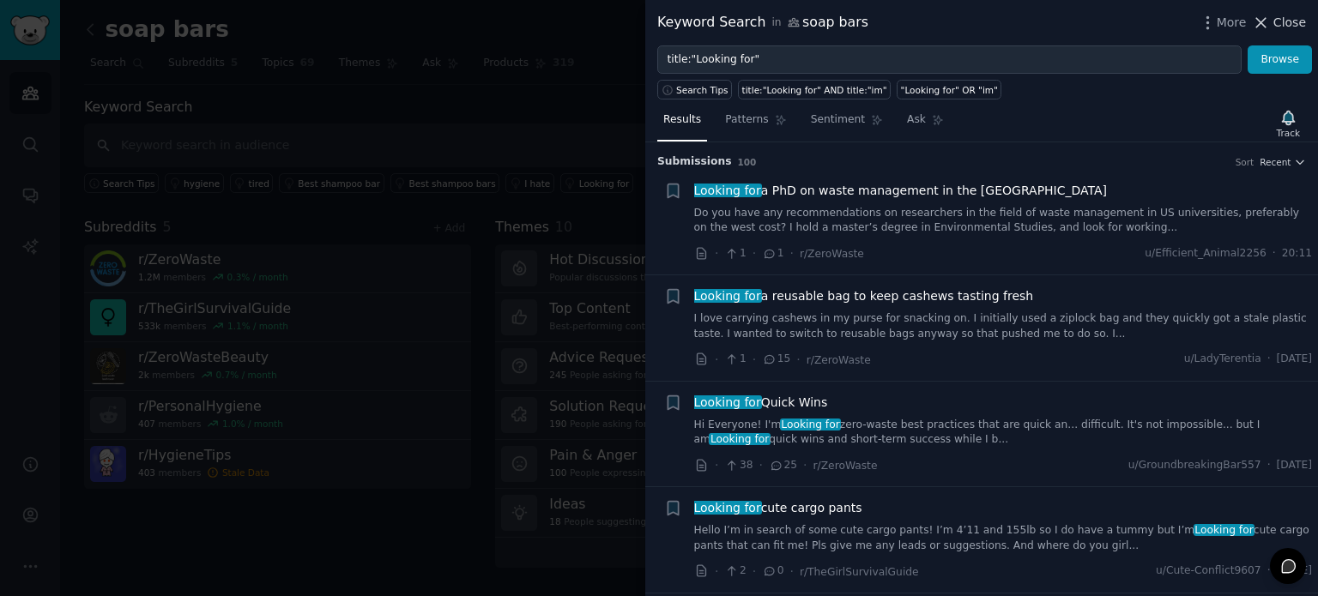
click at [1287, 23] on span "Close" at bounding box center [1289, 23] width 33 height 18
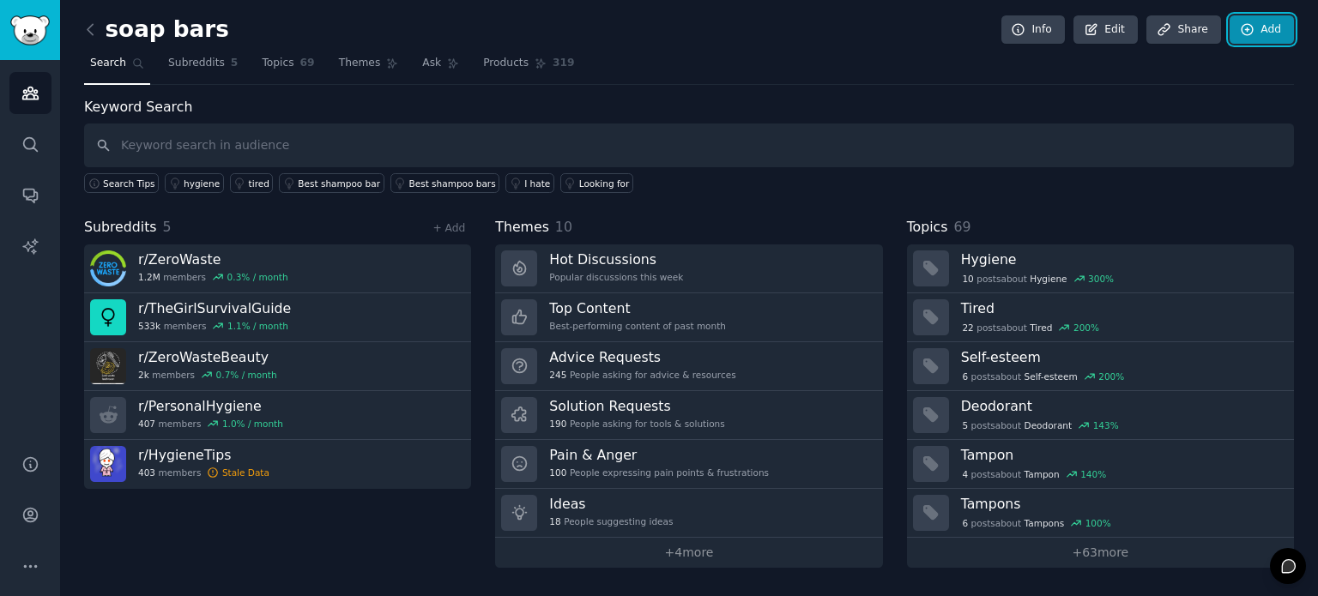
click at [1261, 30] on link "Add" at bounding box center [1262, 29] width 64 height 29
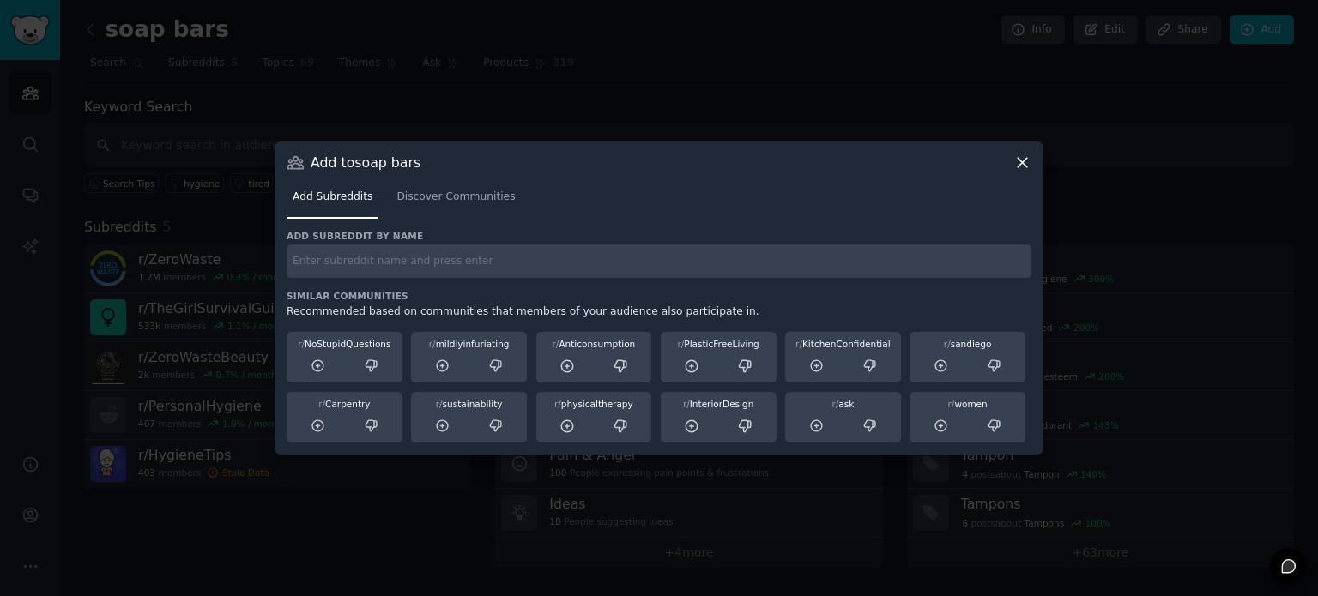
click at [725, 268] on input "text" at bounding box center [659, 261] width 745 height 33
type input "razor"
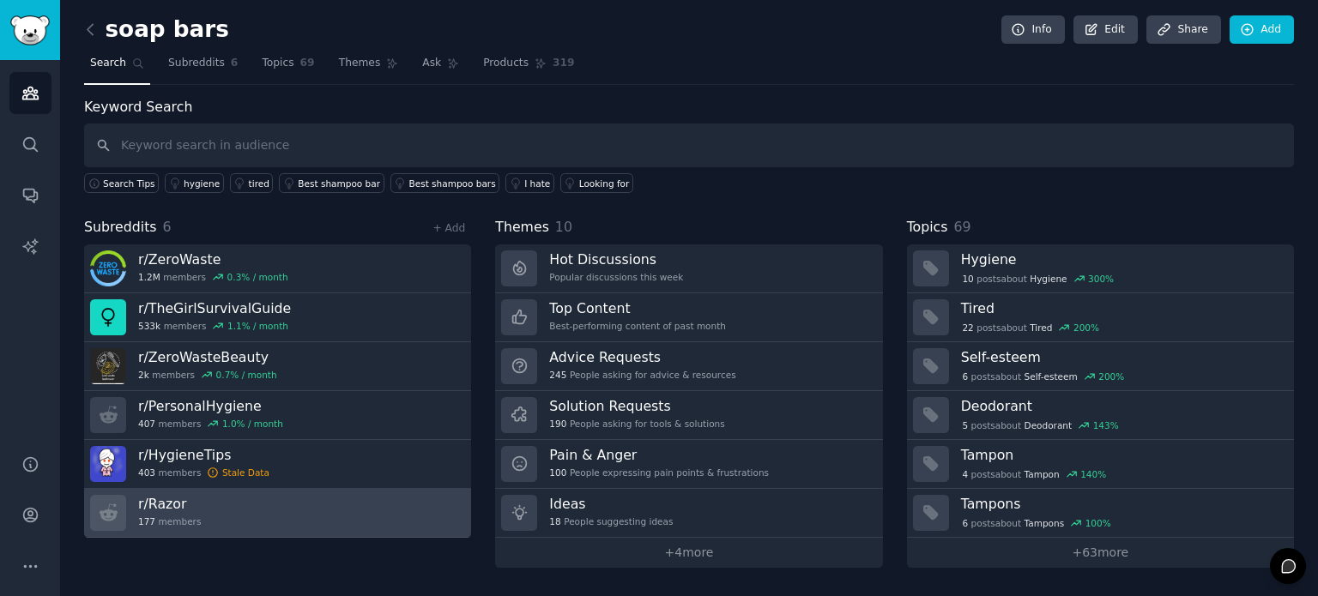
click at [206, 517] on link "r/ Razor 177 members" at bounding box center [277, 513] width 387 height 49
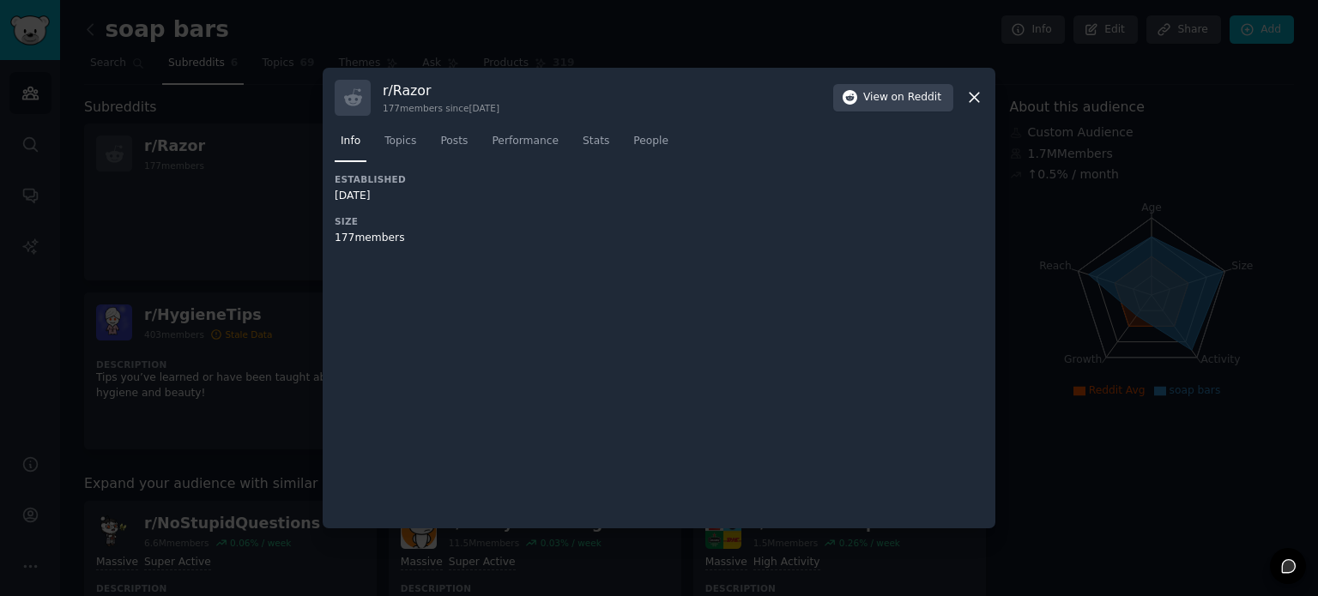
click at [972, 99] on icon at bounding box center [974, 98] width 9 height 9
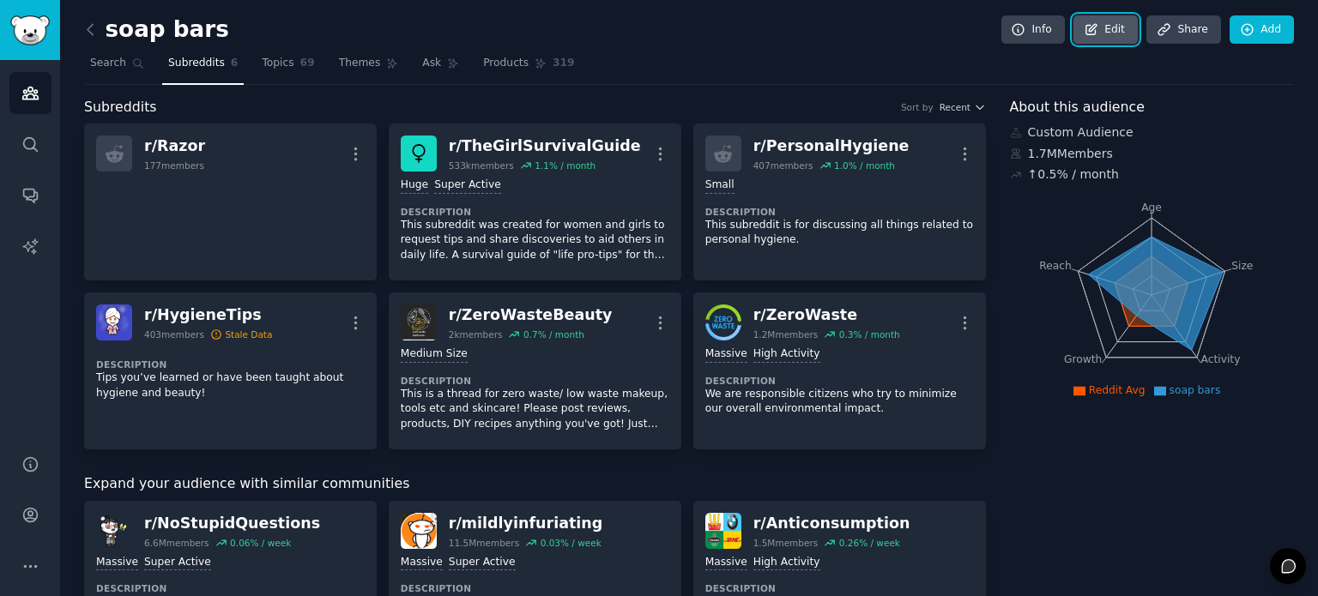
click at [1092, 27] on icon at bounding box center [1091, 29] width 15 height 15
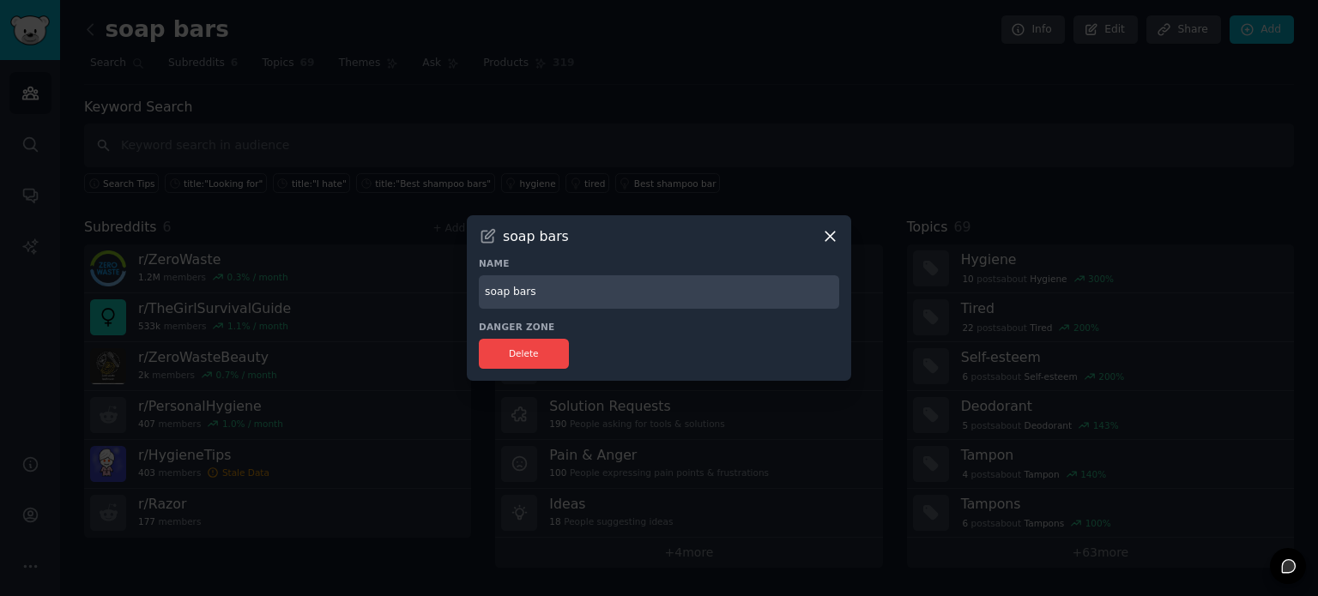
click at [832, 229] on icon at bounding box center [830, 236] width 18 height 18
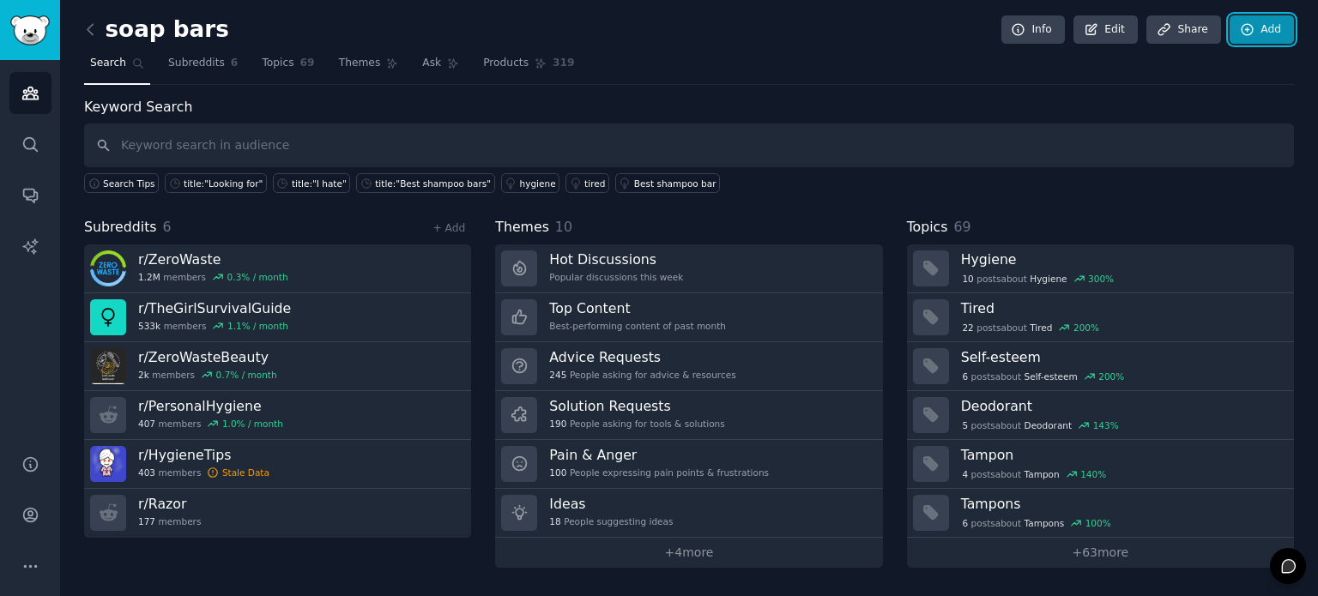
click at [1272, 28] on link "Add" at bounding box center [1262, 29] width 64 height 29
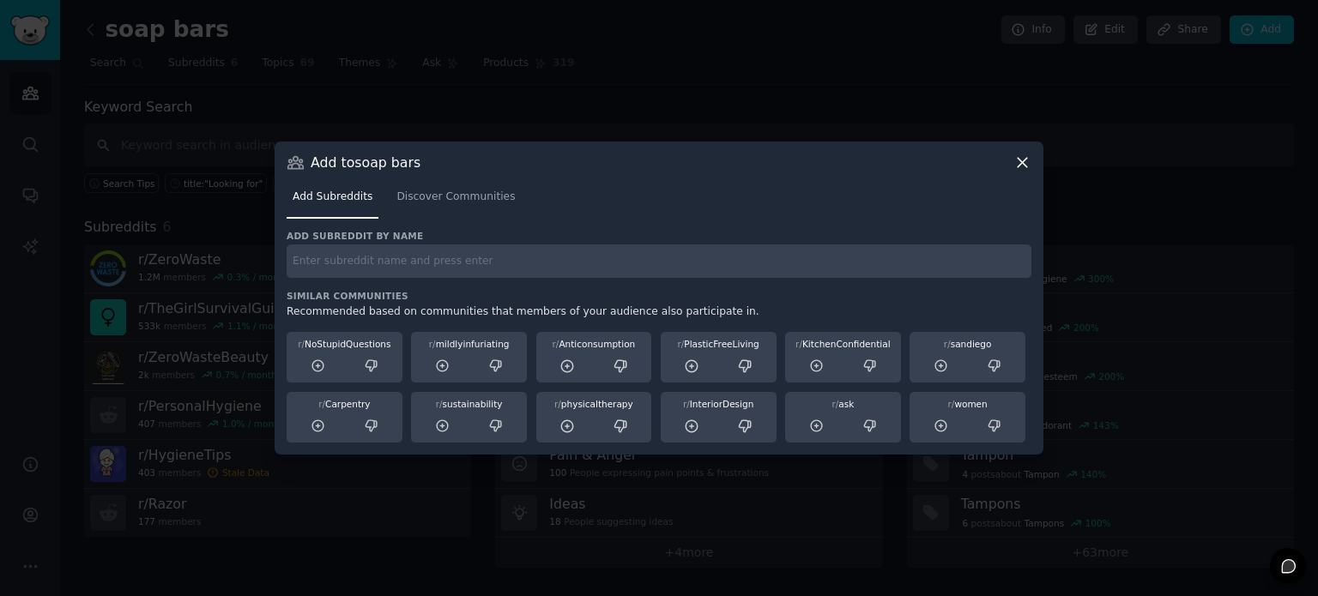
click at [804, 263] on input "text" at bounding box center [659, 261] width 745 height 33
type input "r"
click at [1026, 168] on icon at bounding box center [1022, 163] width 18 height 18
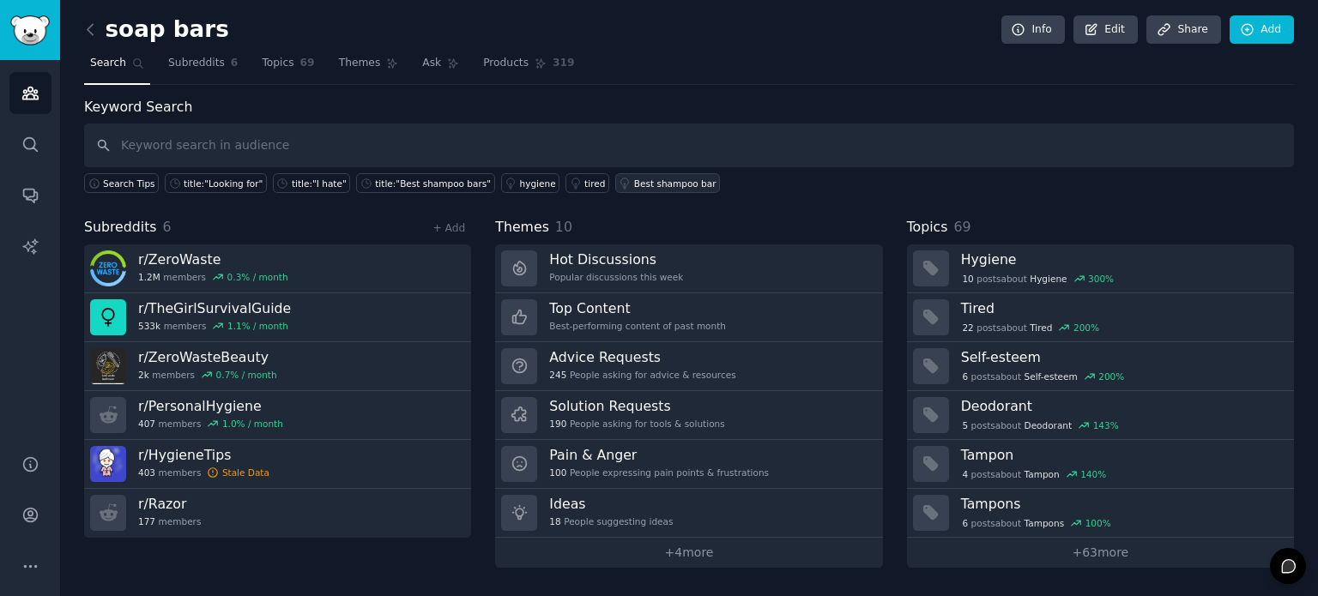
click at [628, 190] on link "Best shampoo bar" at bounding box center [667, 183] width 105 height 20
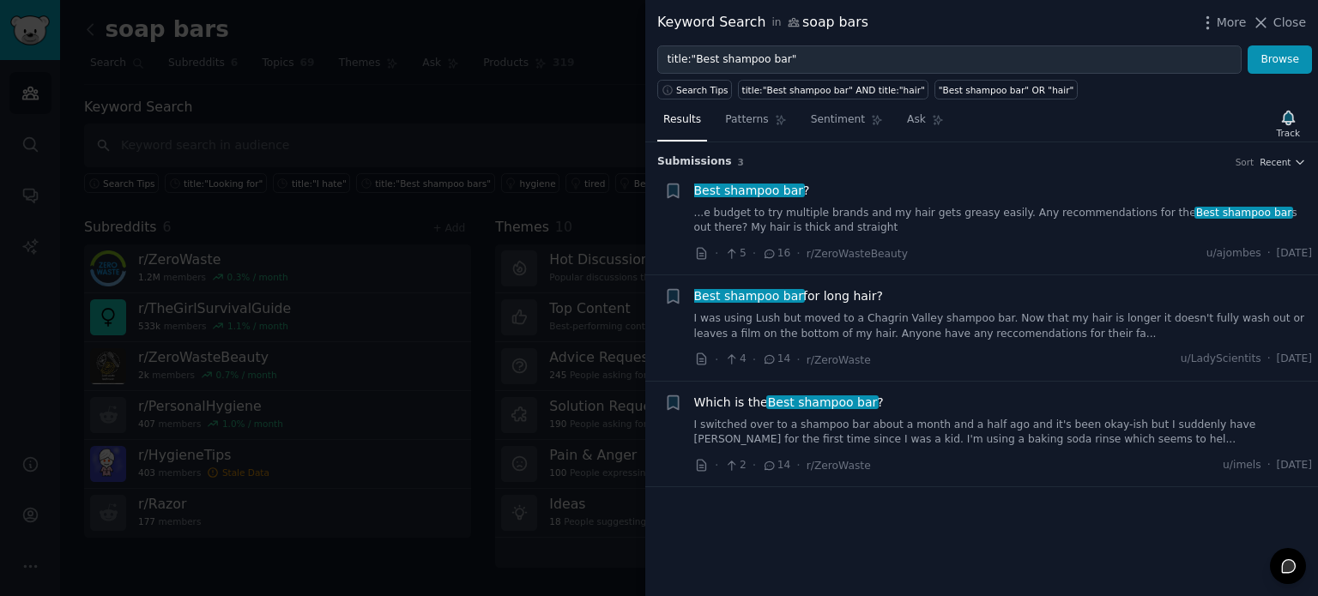
click at [414, 202] on div at bounding box center [659, 298] width 1318 height 596
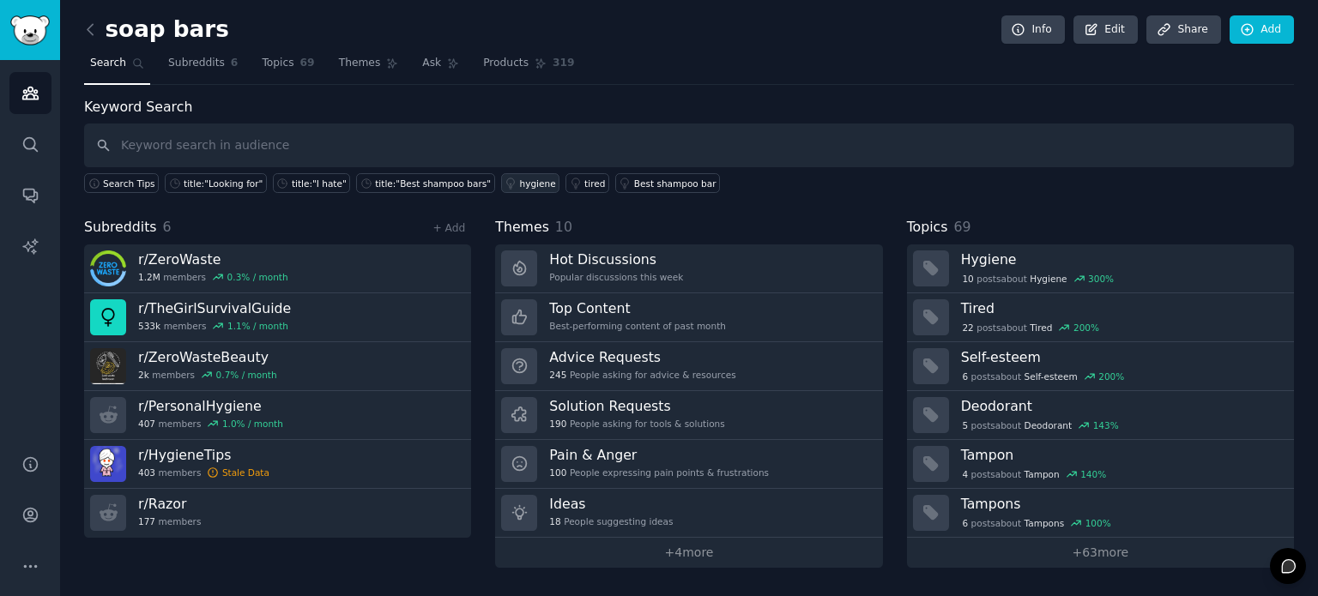
click at [520, 182] on div "hygiene" at bounding box center [538, 184] width 36 height 12
